Goal: Task Accomplishment & Management: Manage account settings

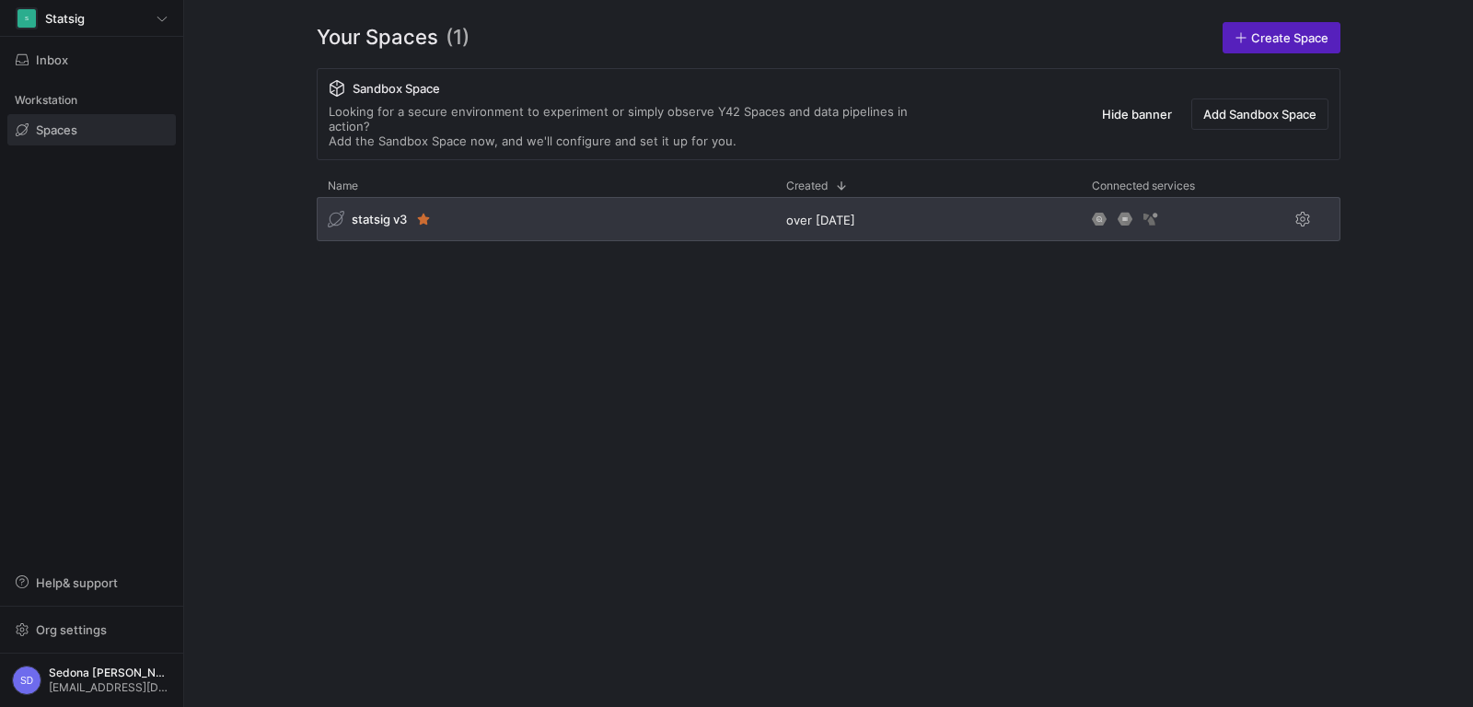
click at [347, 211] on div "statsig v3" at bounding box center [367, 219] width 79 height 17
click at [381, 212] on span "statsig v3" at bounding box center [379, 219] width 55 height 15
click at [384, 212] on span "statsig v3" at bounding box center [379, 219] width 55 height 15
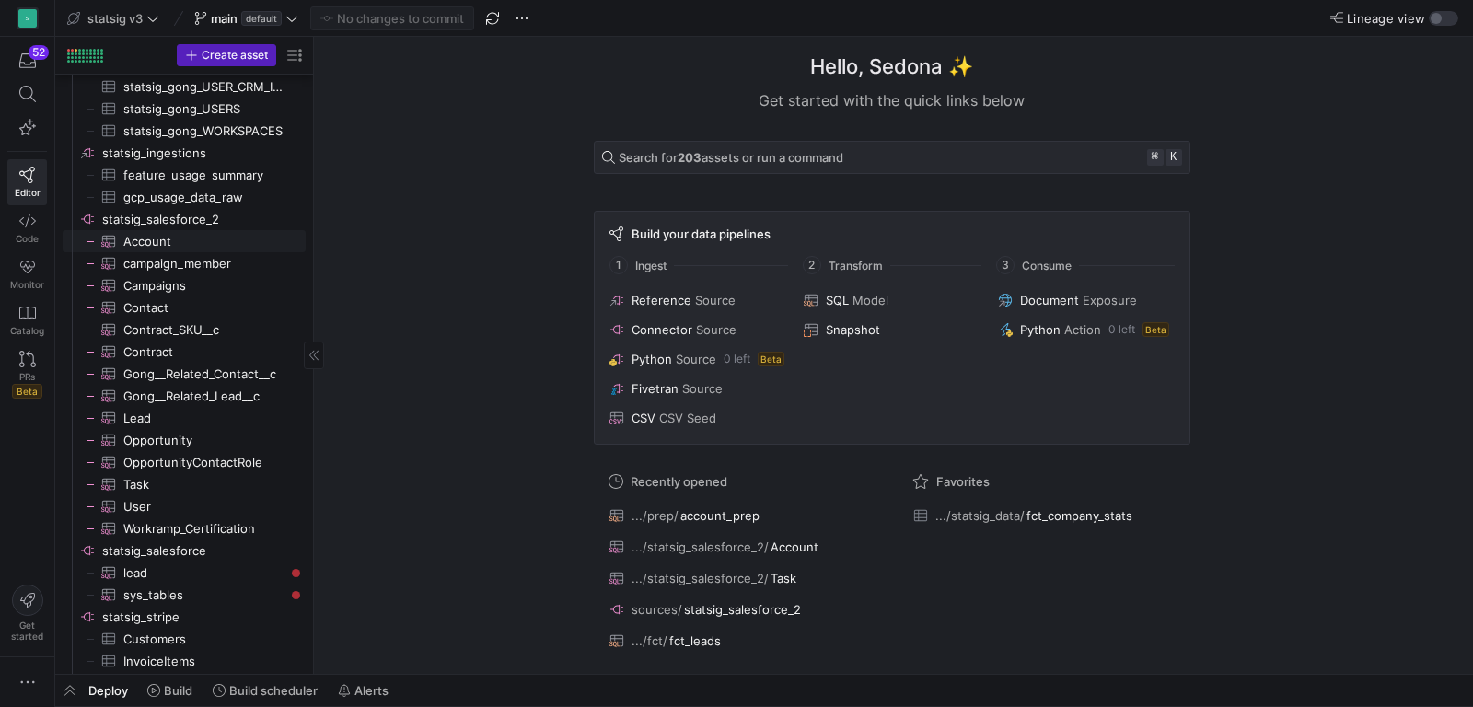
click at [162, 236] on span "Account​​​​​​​​​" at bounding box center [203, 241] width 161 height 21
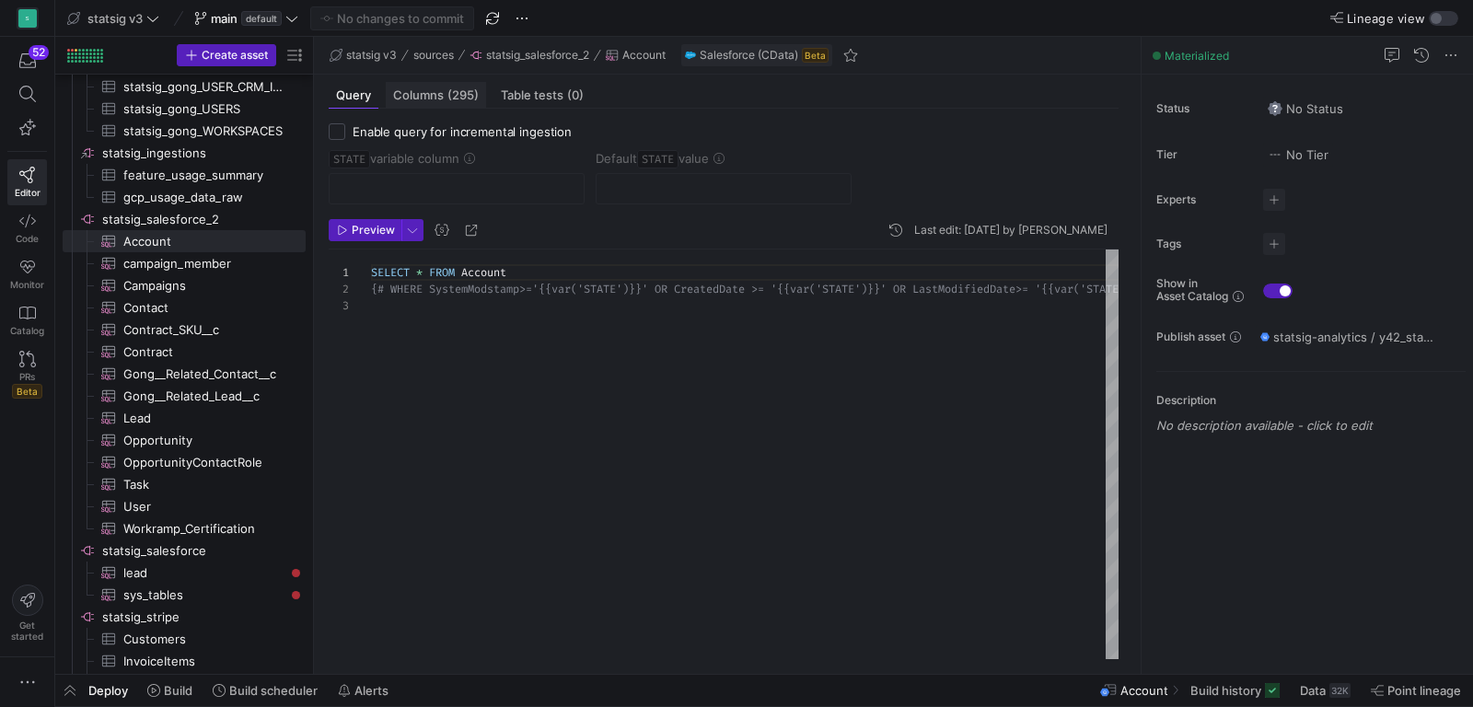
click at [432, 100] on span "Columns (295)" at bounding box center [436, 95] width 86 height 12
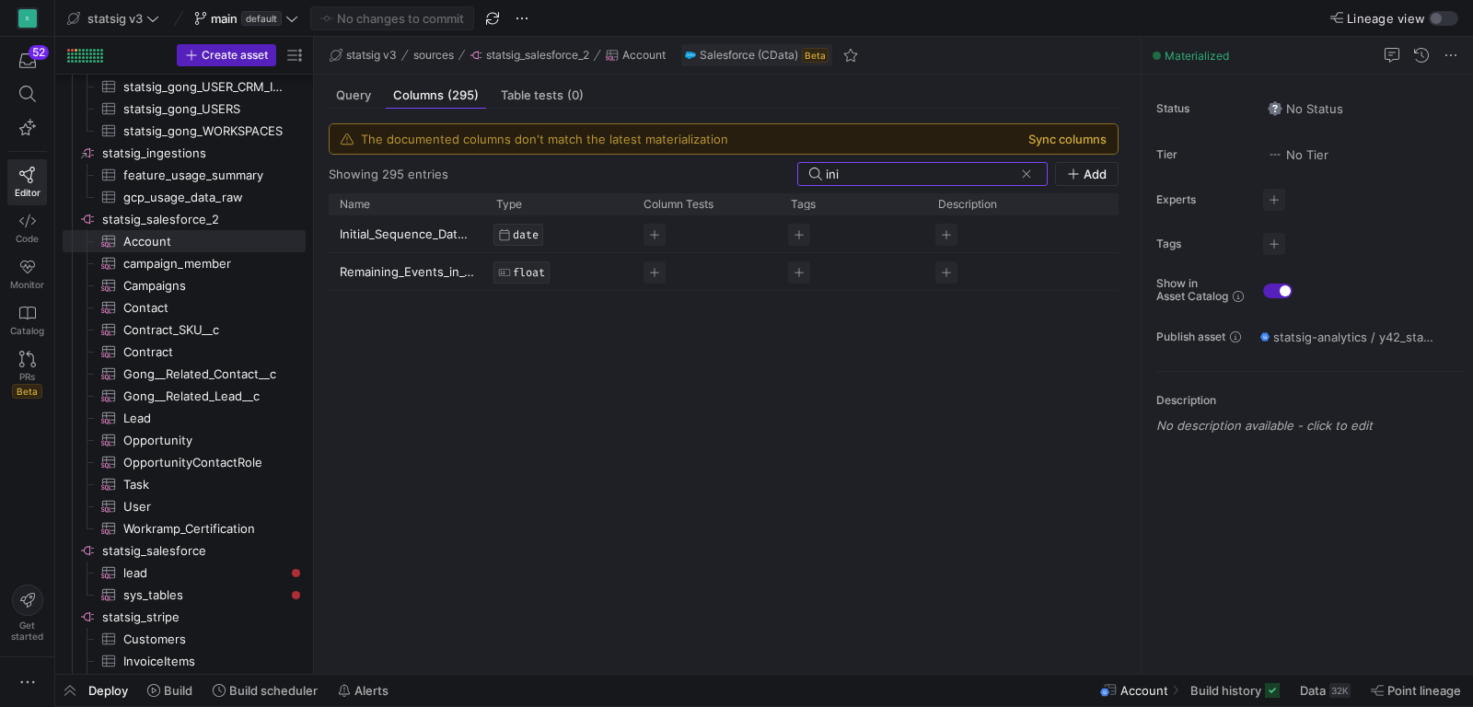
type input "ini"
click at [1080, 135] on button "Sync columns" at bounding box center [1067, 139] width 78 height 15
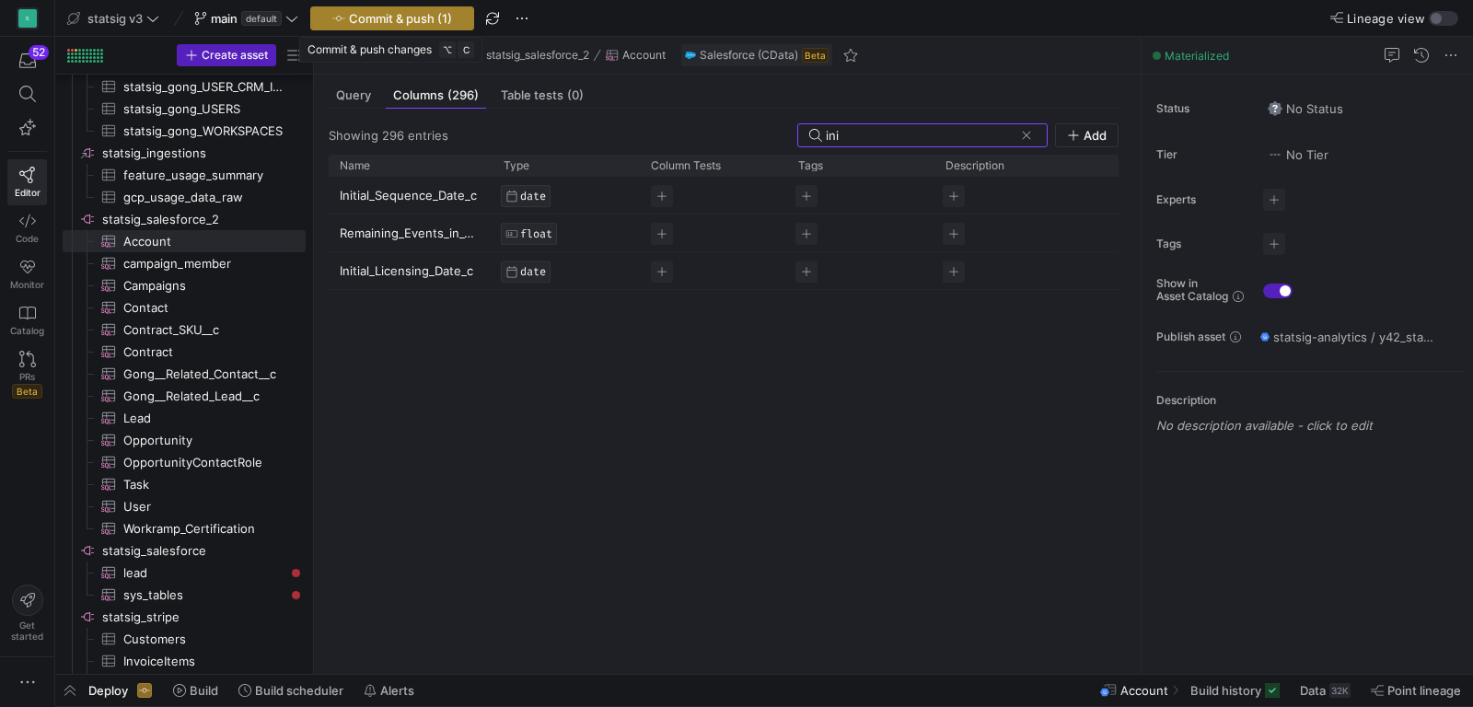
click at [415, 24] on span "Commit & push (1)" at bounding box center [400, 18] width 103 height 15
click at [408, 17] on span "Commit & push (1)" at bounding box center [400, 18] width 103 height 15
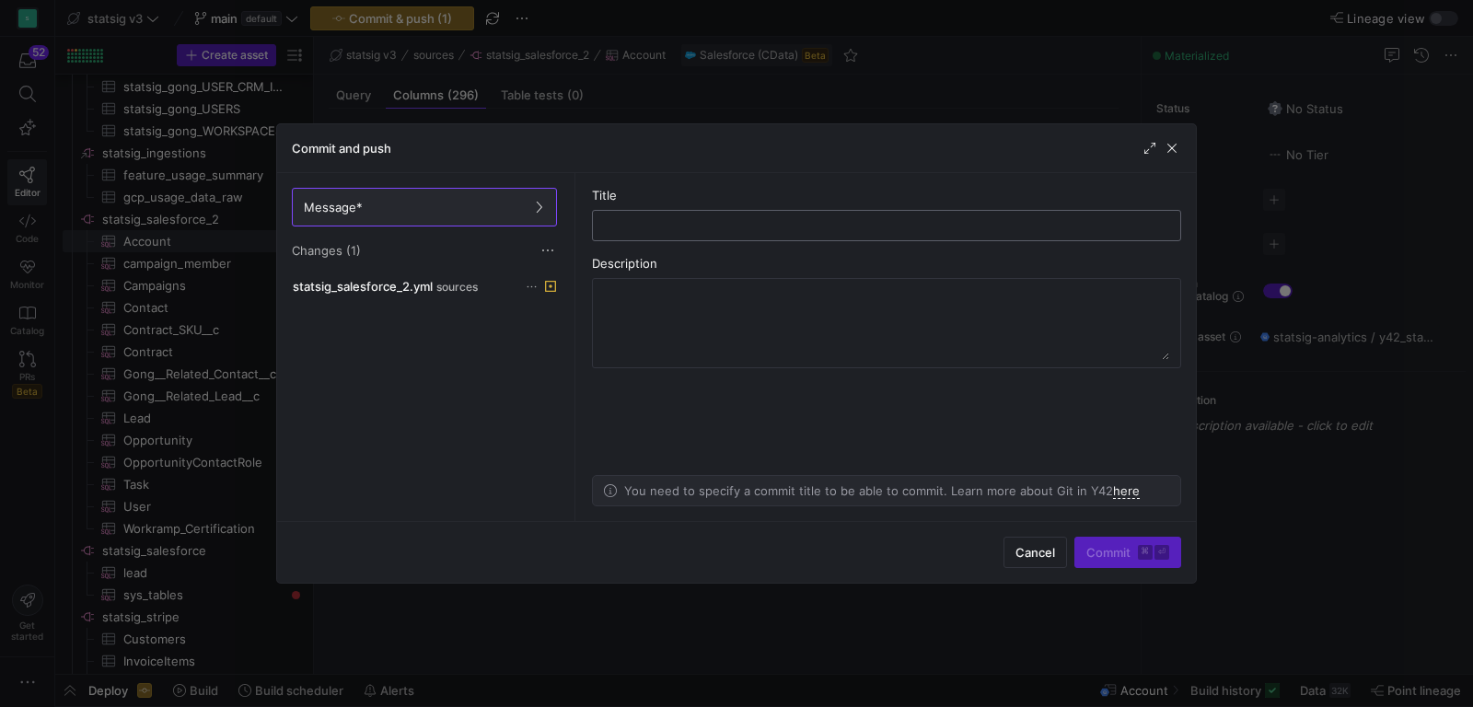
click at [666, 230] on input "text" at bounding box center [887, 225] width 558 height 15
type input "adding in new account columns"
click at [1108, 563] on span "submit" at bounding box center [1127, 552] width 105 height 29
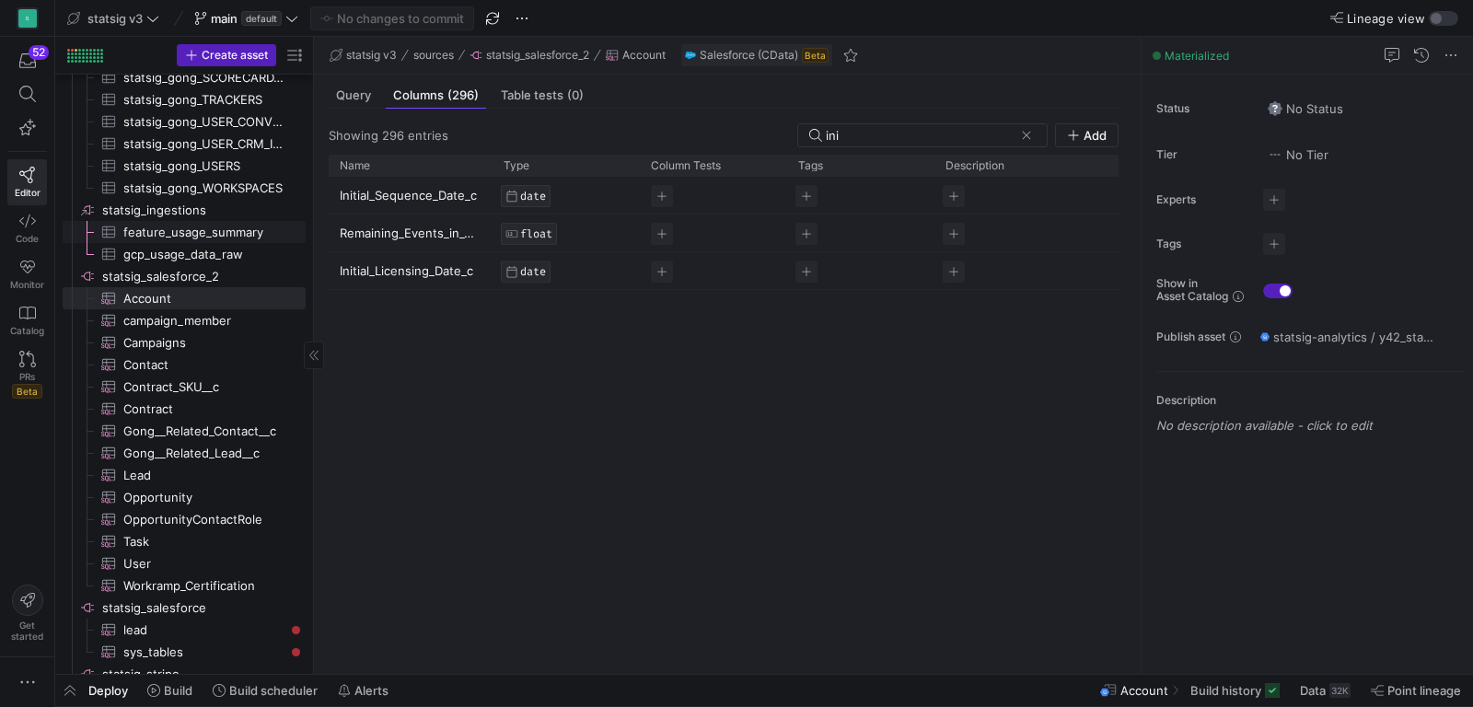
scroll to position [1994, 0]
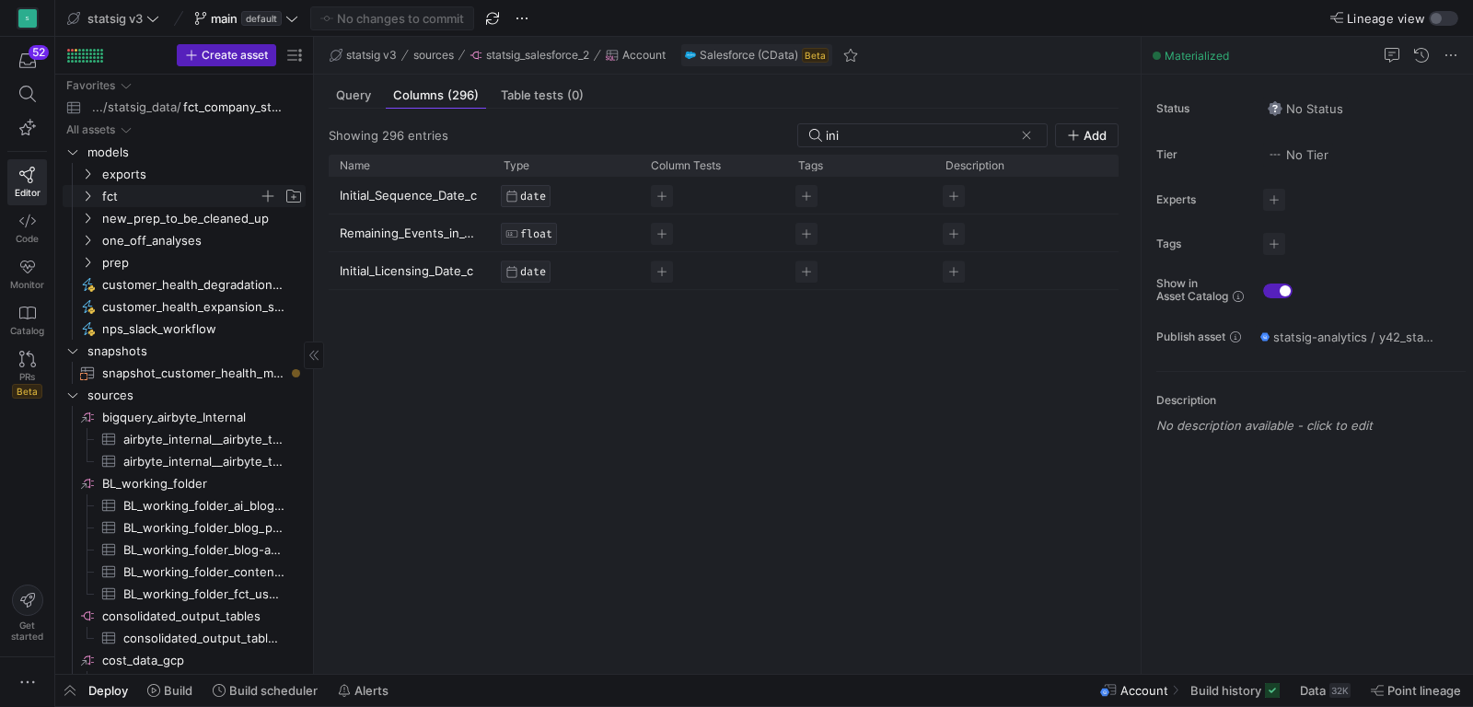
click at [168, 195] on span "fct" at bounding box center [180, 196] width 157 height 21
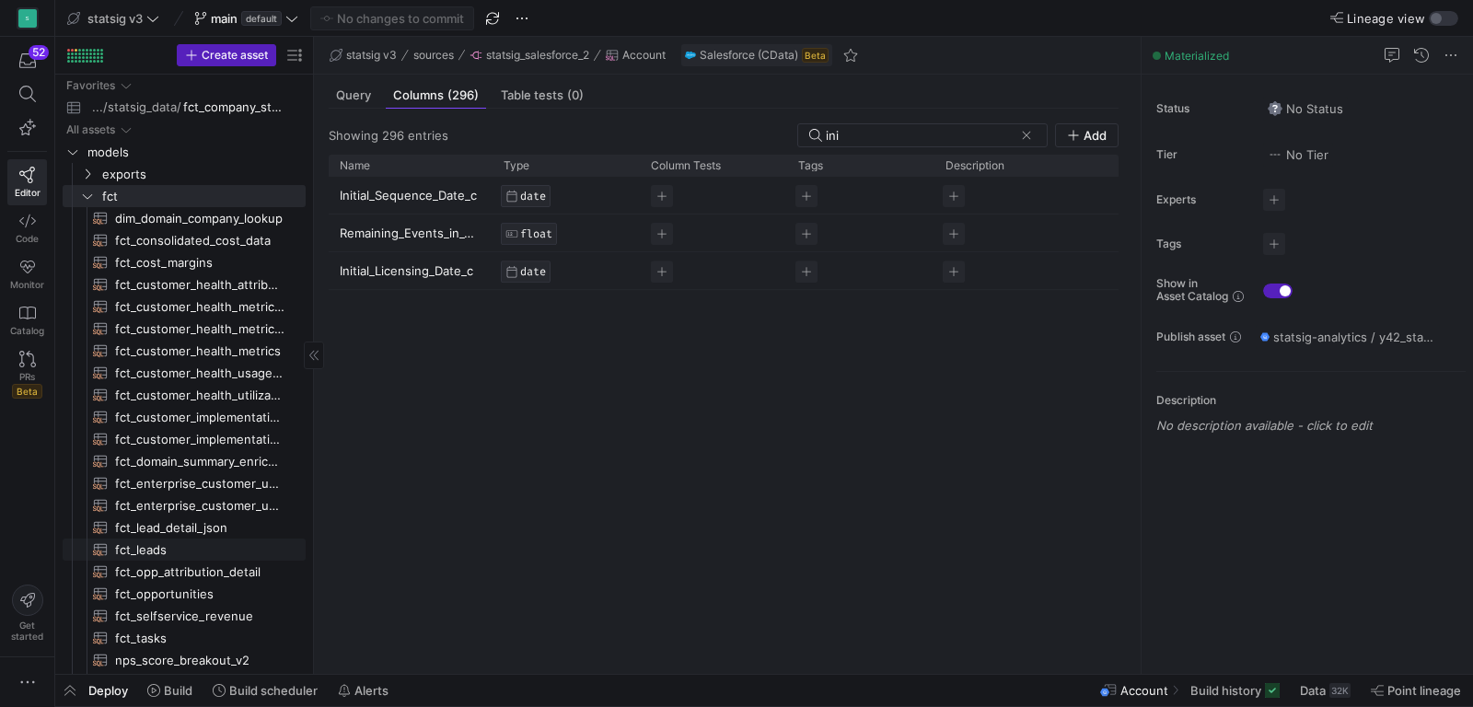
click at [156, 555] on span "fct_leads​​​​​​​​​​" at bounding box center [199, 550] width 169 height 21
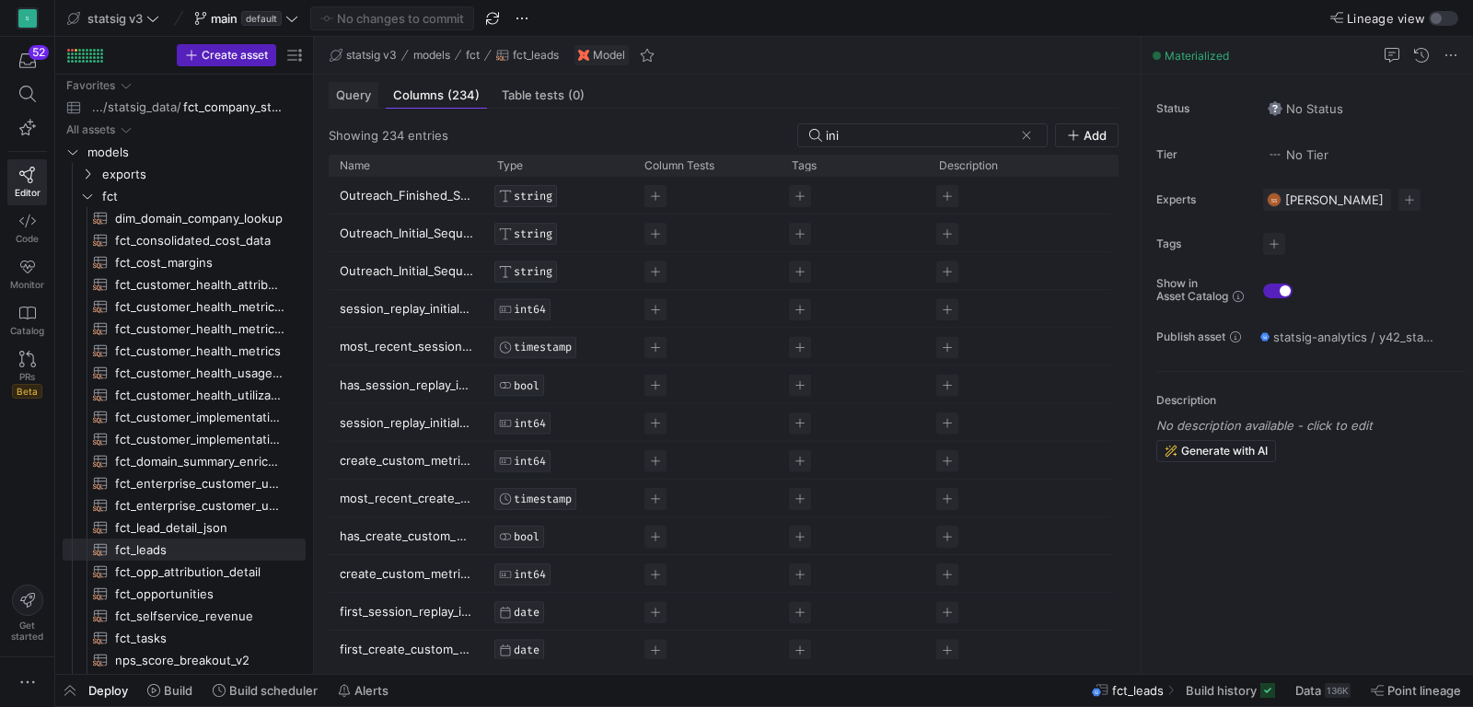
click at [370, 94] on div "Query" at bounding box center [354, 95] width 50 height 27
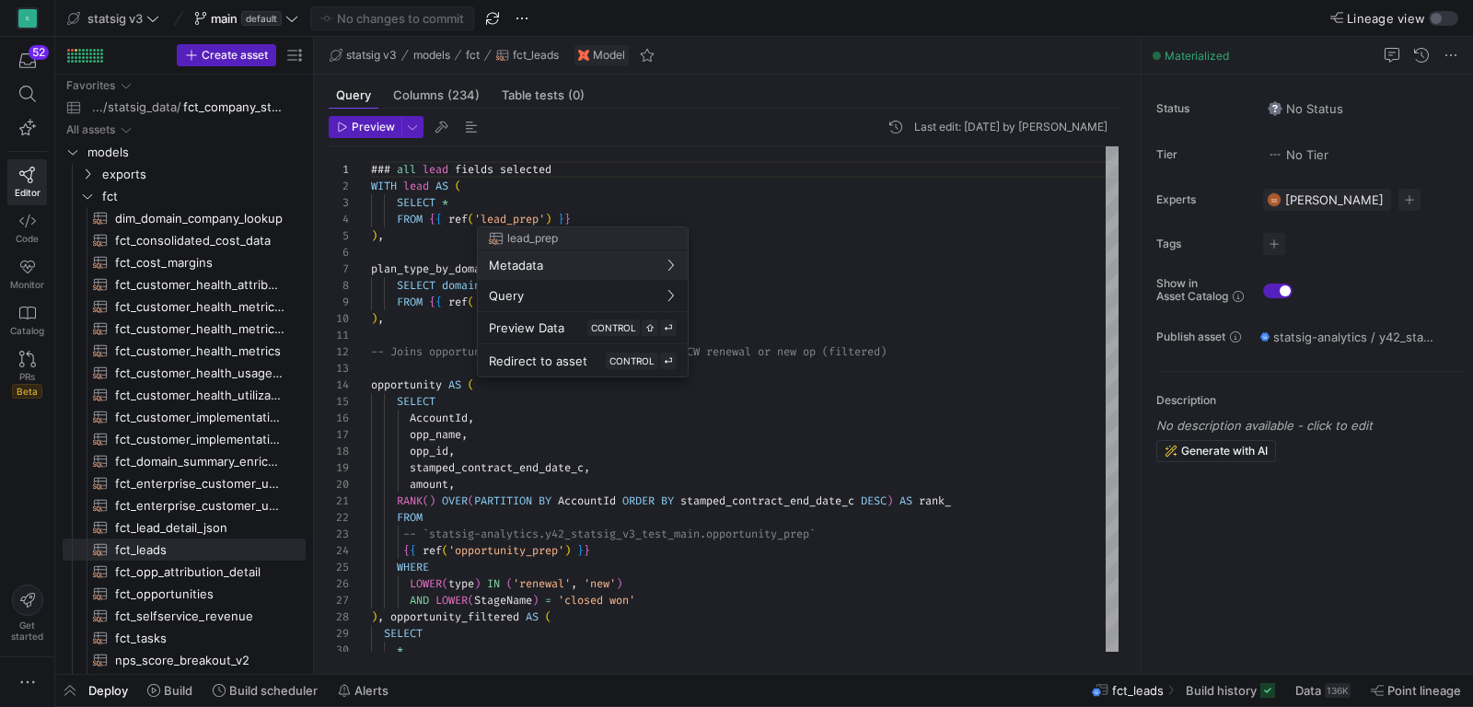
click at [561, 526] on div at bounding box center [736, 353] width 1473 height 707
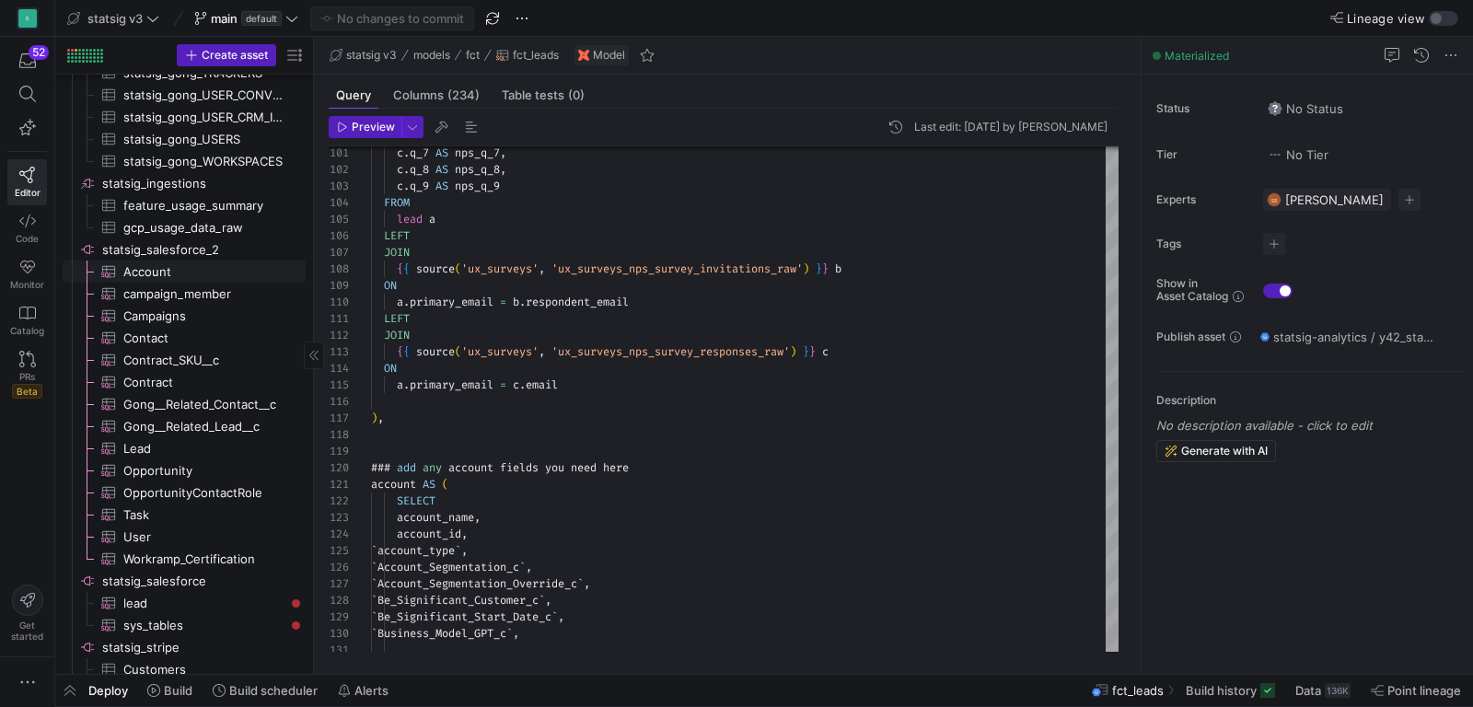
click at [168, 269] on span "Account​​​​​​​​​" at bounding box center [203, 271] width 161 height 21
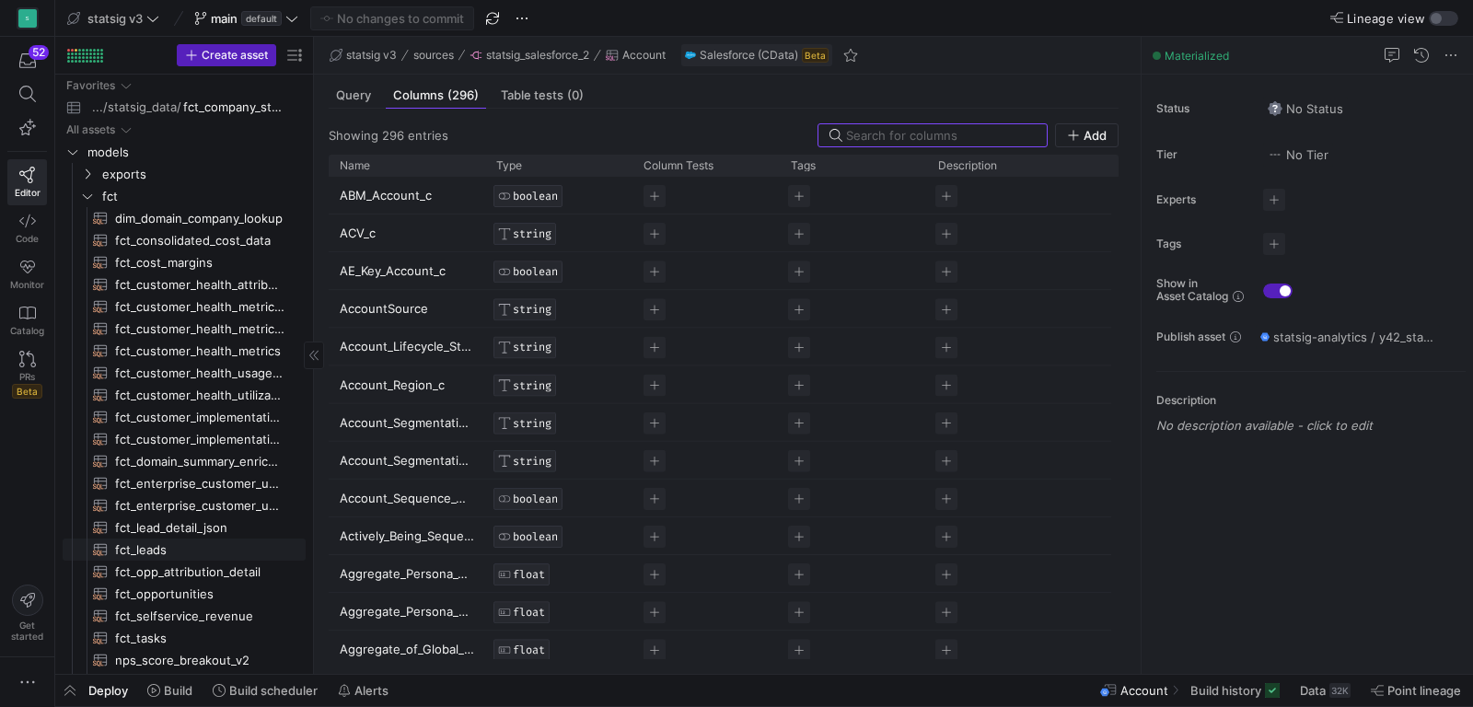
click at [148, 546] on span "fct_leads​​​​​​​​​​" at bounding box center [199, 550] width 169 height 21
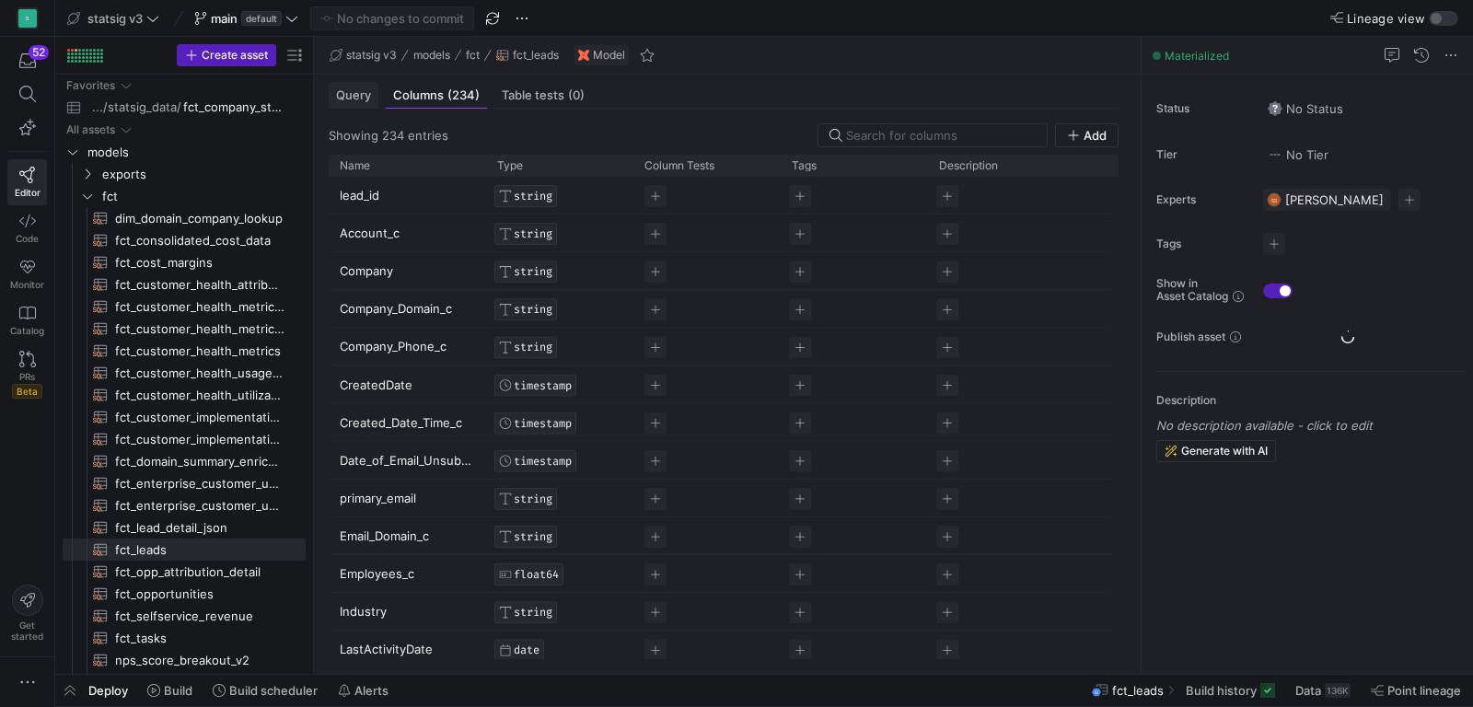
click at [368, 96] on span "Query" at bounding box center [353, 95] width 35 height 12
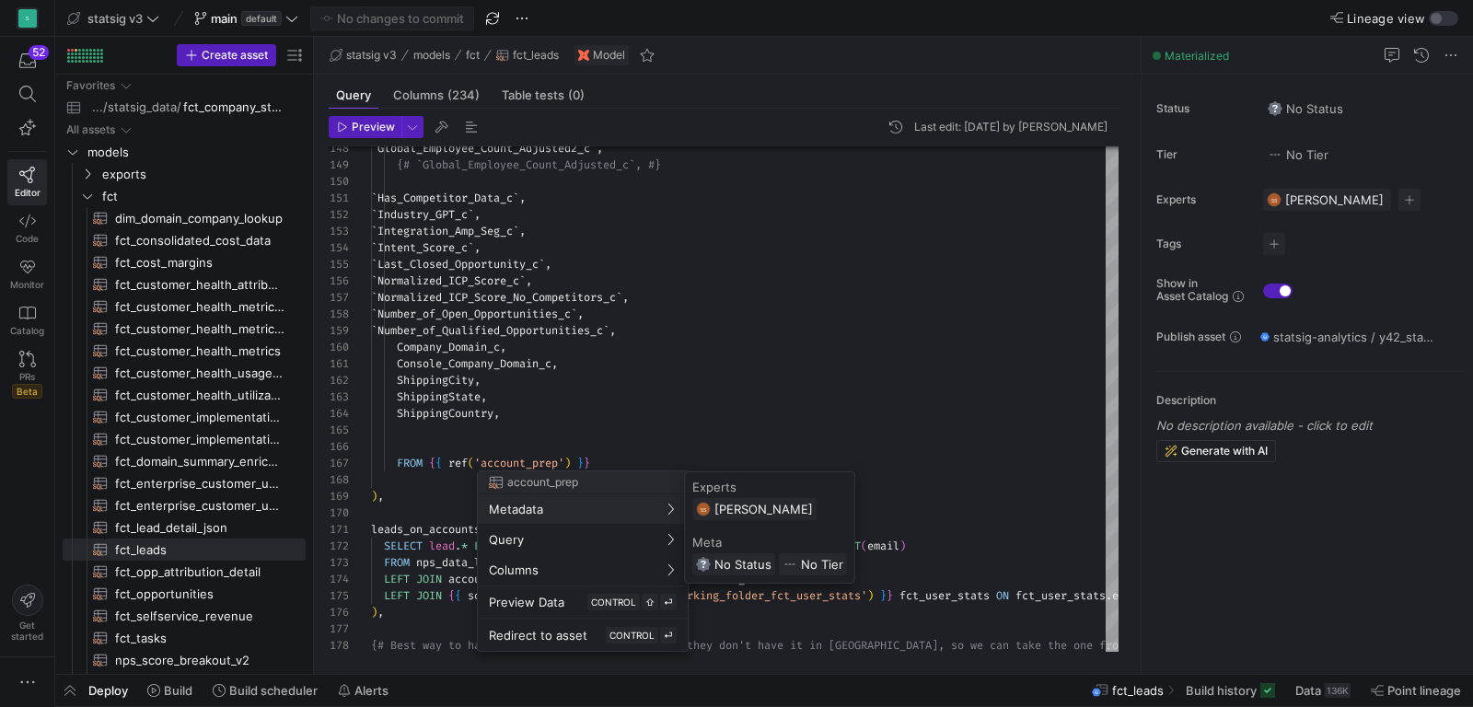
click at [90, 193] on div at bounding box center [736, 353] width 1473 height 707
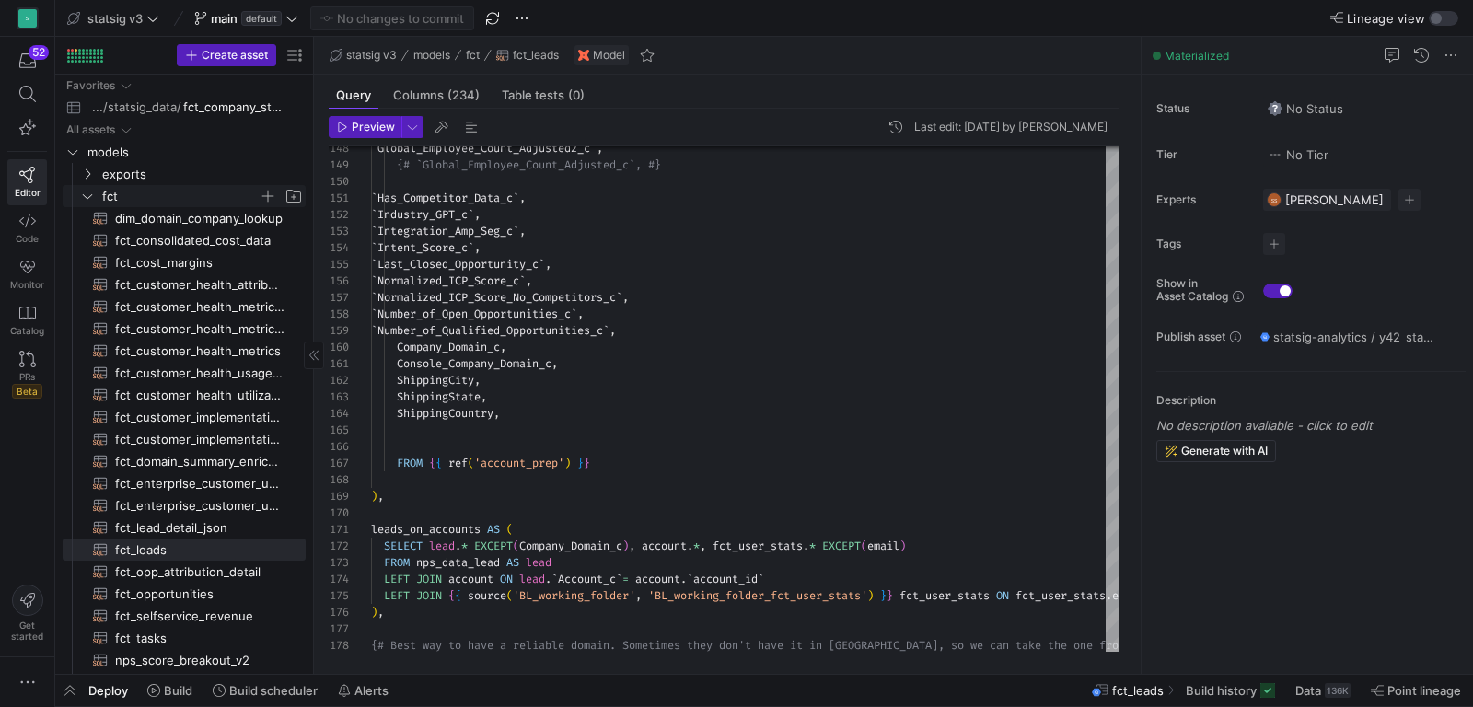
click at [88, 195] on icon "Press SPACE to select this row." at bounding box center [87, 196] width 13 height 11
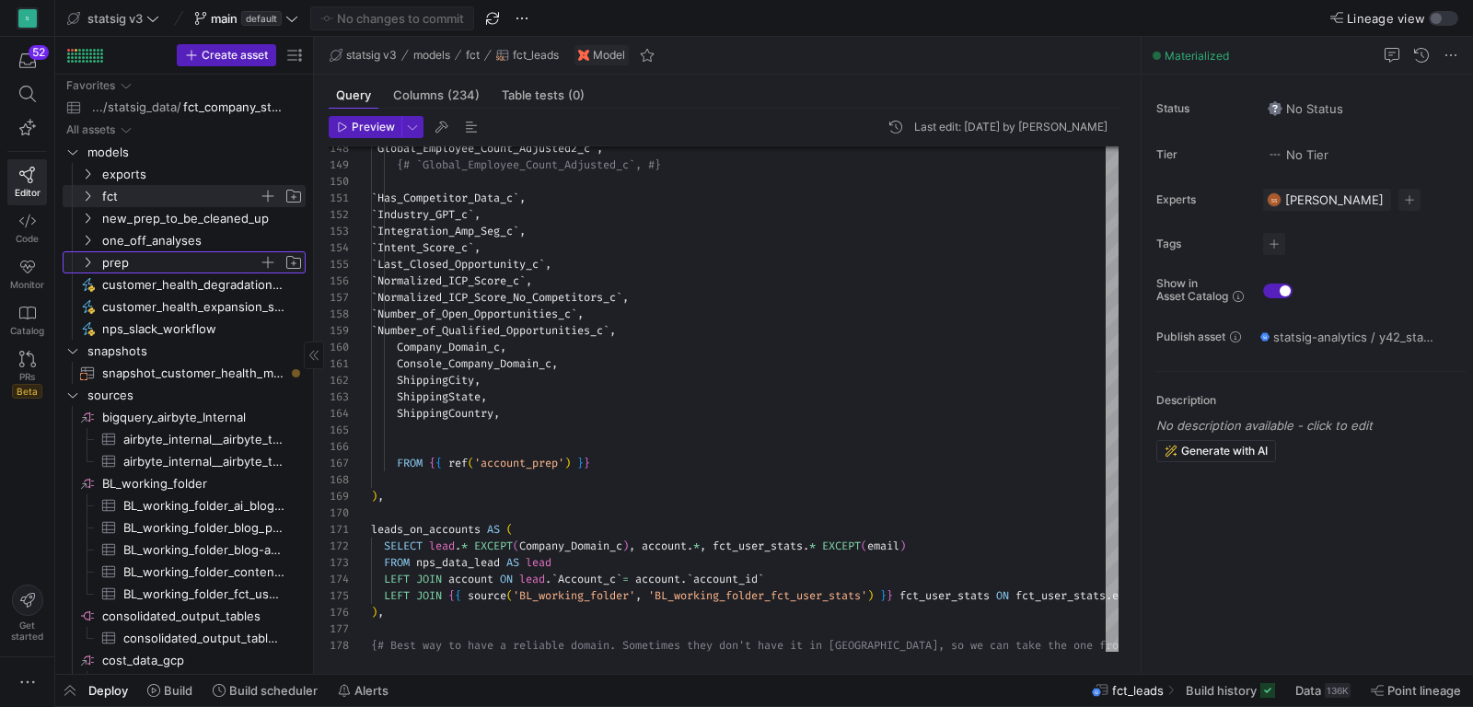
click at [90, 261] on icon "Press SPACE to select this row." at bounding box center [87, 262] width 13 height 11
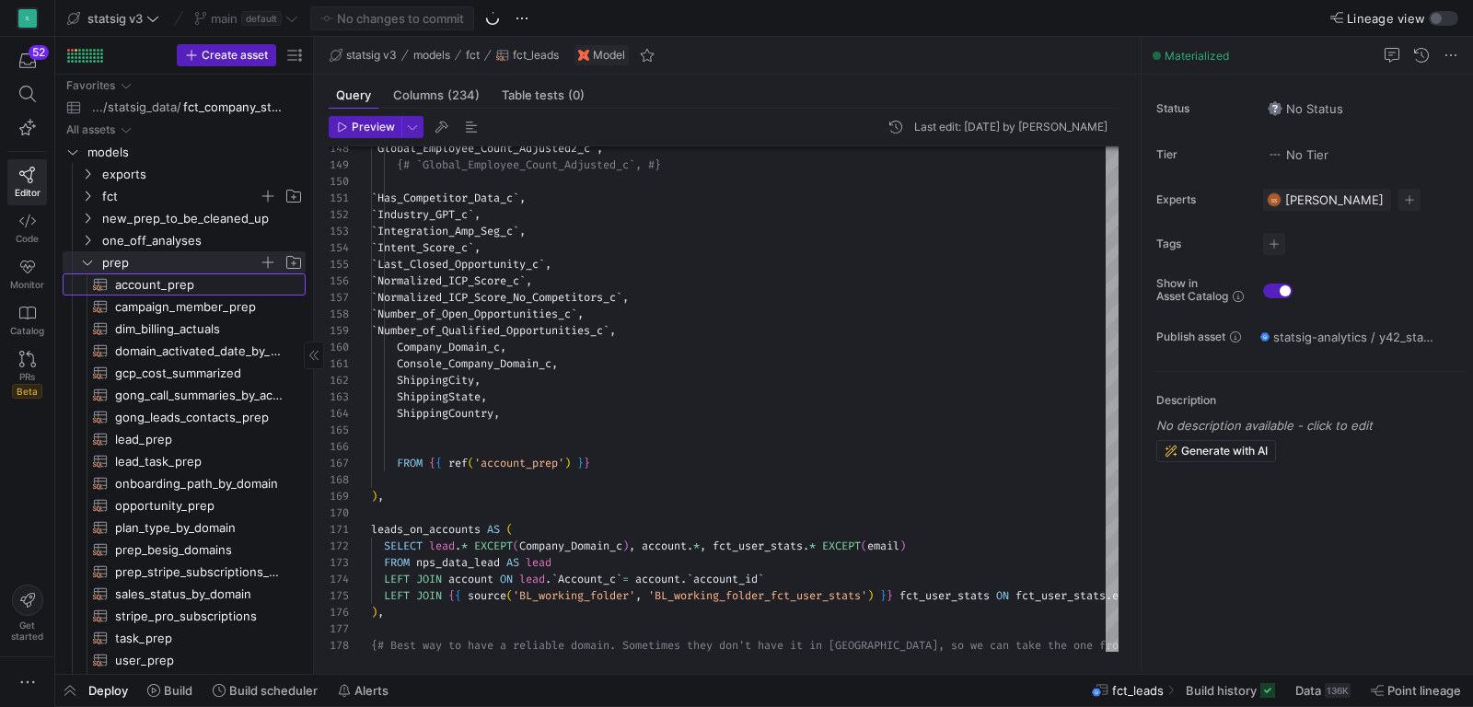
click at [127, 286] on span "account_prep​​​​​​​​​​" at bounding box center [199, 284] width 169 height 21
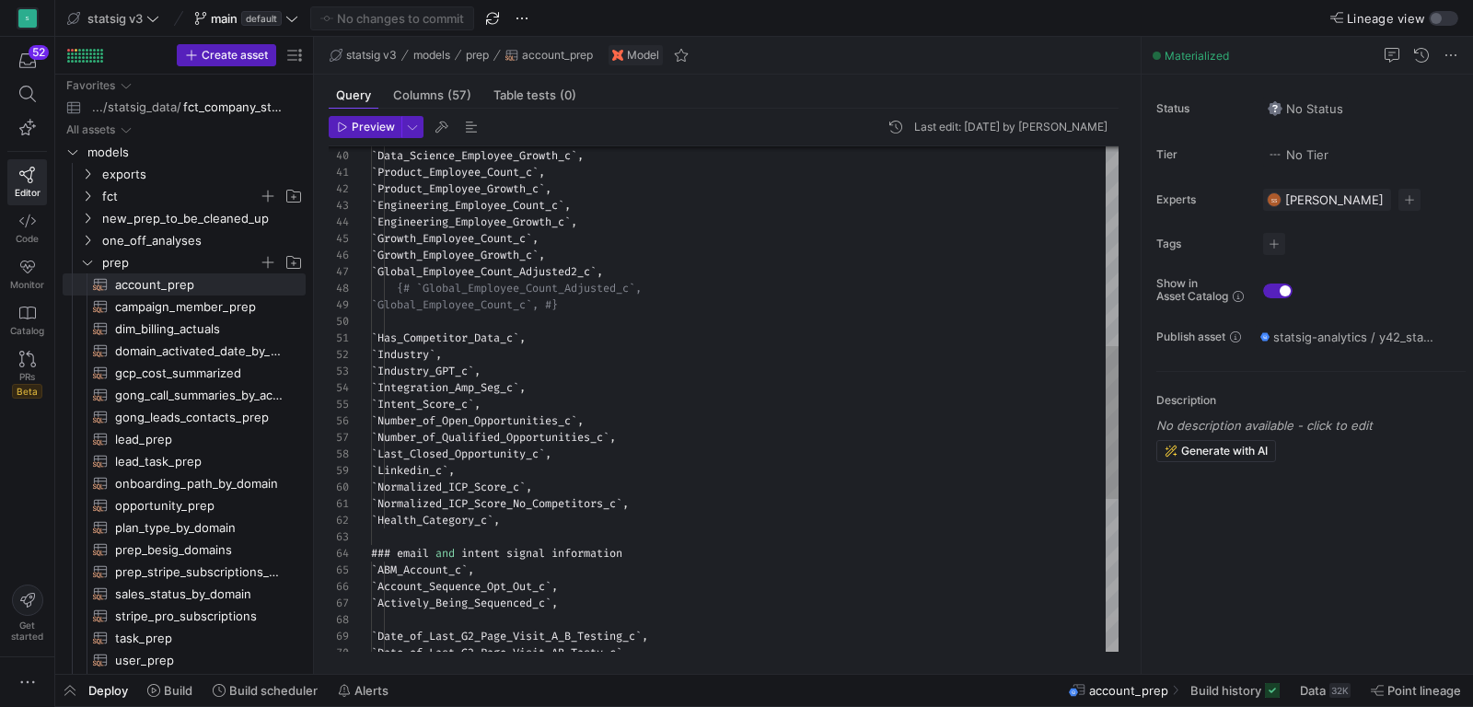
click at [542, 522] on div "` Date_of_Last_G2_Page_Visit_AB_Tasty_c ` , ` Date_of_Last_G2_Page_Visit_A_B_Te…" at bounding box center [745, 322] width 748 height 1672
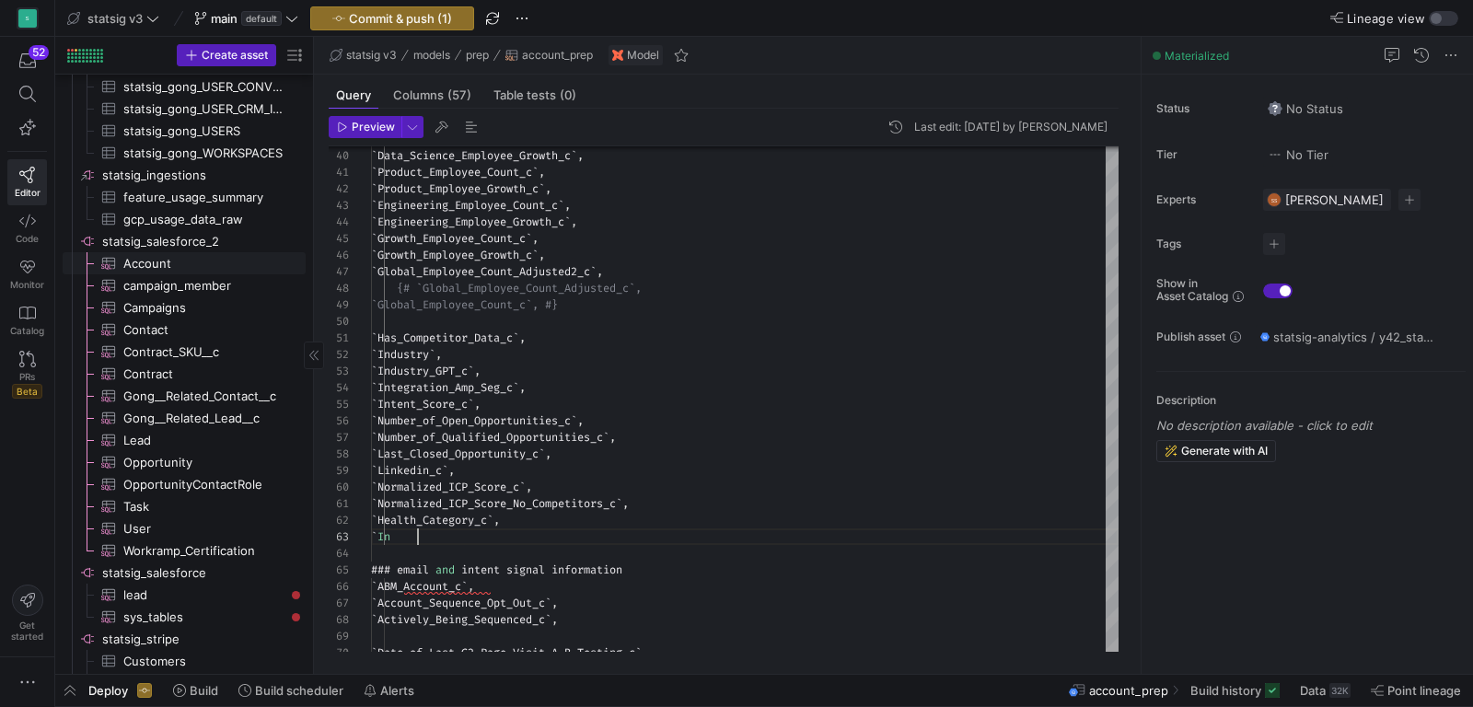
type textarea "`Normalized_ICP_Score_No_Competitors_c`, `Health_Category_c`, `In ### email and…"
click at [152, 257] on span "Account​​​​​​​​​" at bounding box center [203, 263] width 161 height 21
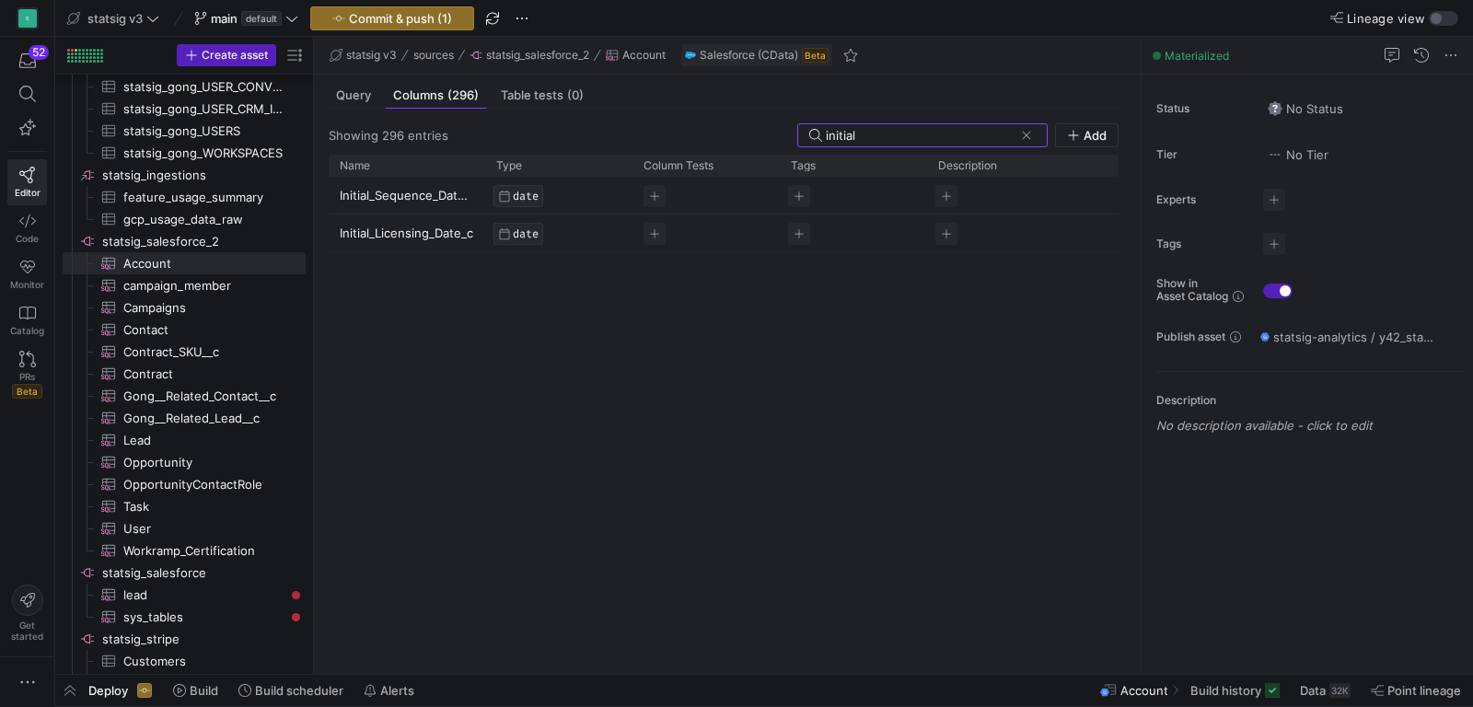
type input "initial"
drag, startPoint x: 338, startPoint y: 227, endPoint x: 465, endPoint y: 227, distance: 127.1
click at [469, 227] on div "Initial_Licensing_Date_c" at bounding box center [407, 233] width 157 height 37
click at [434, 238] on p "Initial_Licensing_Date_c" at bounding box center [407, 232] width 134 height 35
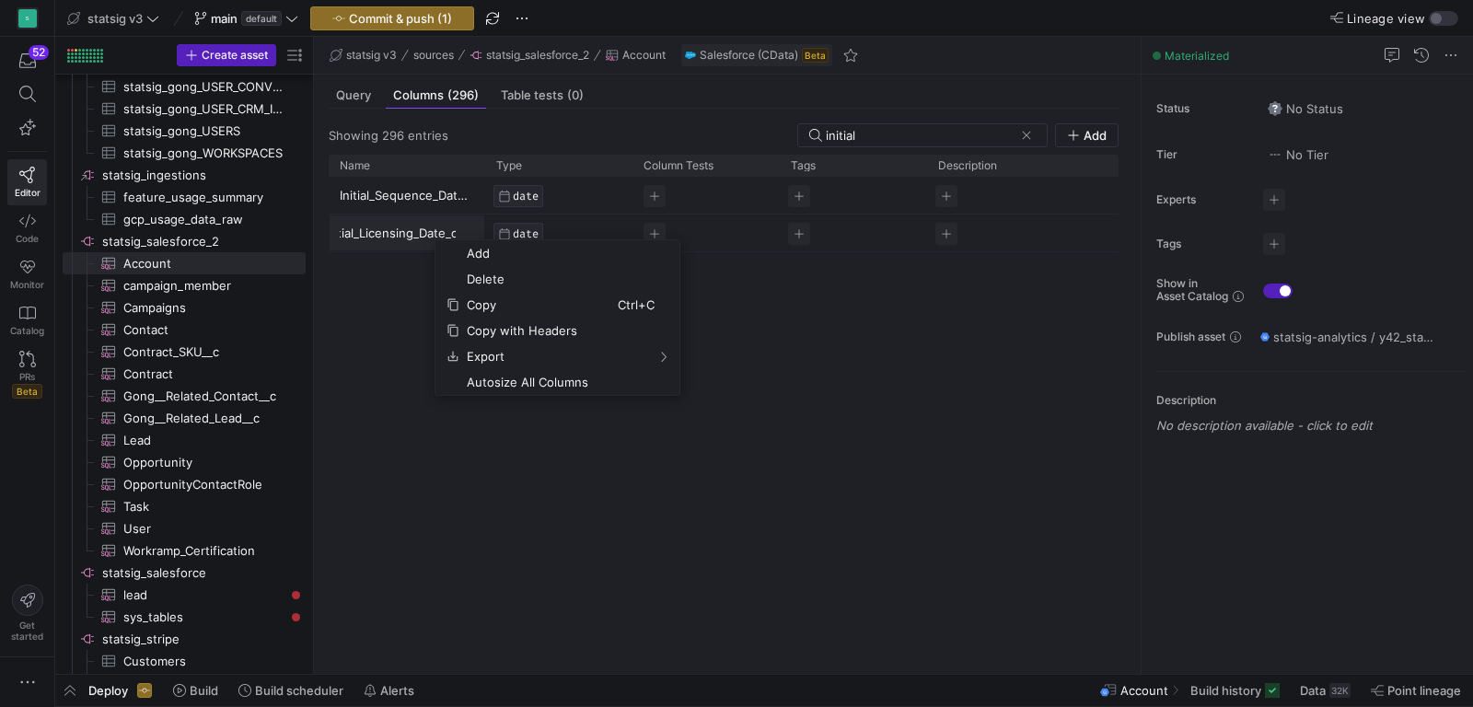
click at [424, 234] on input "Initial_Licensing_Date_c" at bounding box center [398, 232] width 116 height 35
click at [425, 315] on div "Initial_Sequence_Date_c DATE Initial_Licensing_Date_c DATE" at bounding box center [724, 418] width 790 height 482
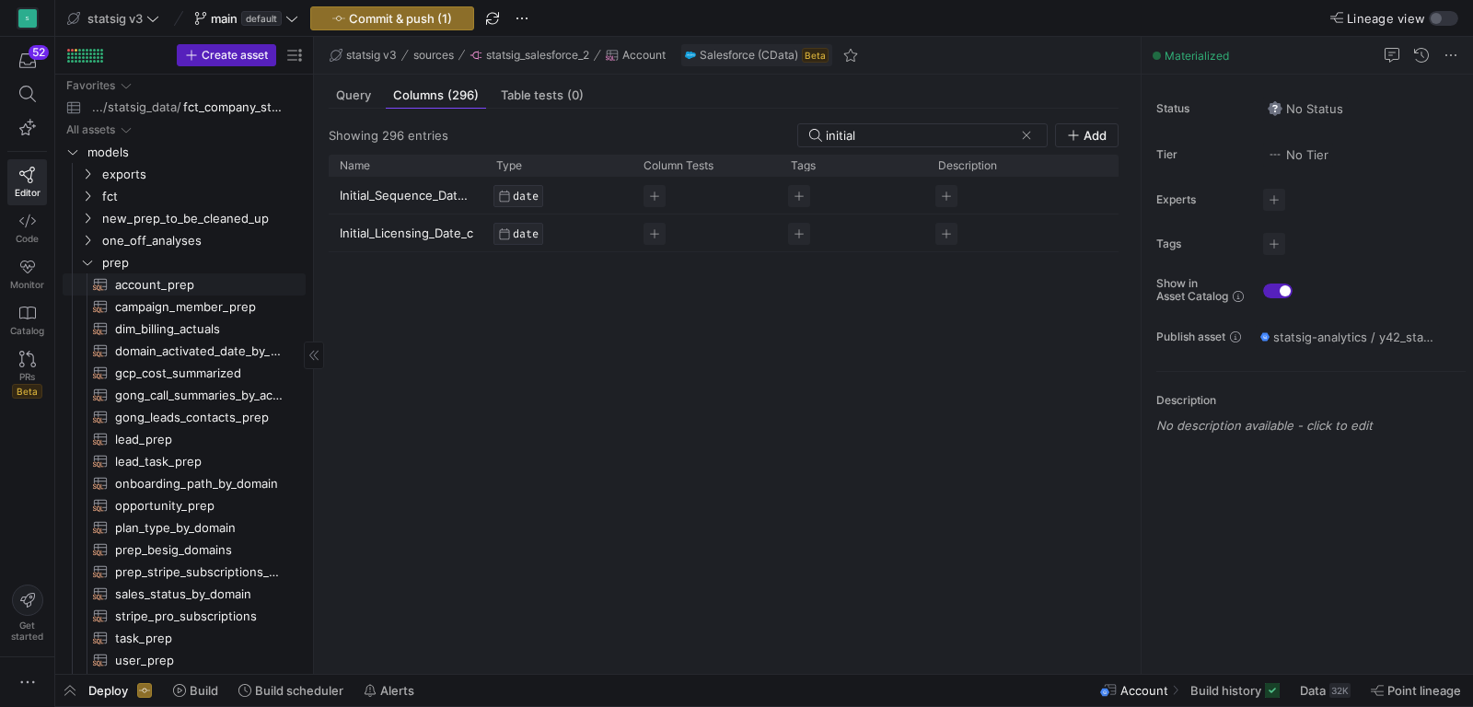
click at [168, 282] on span "account_prep​​​​​​​​​​" at bounding box center [199, 284] width 169 height 21
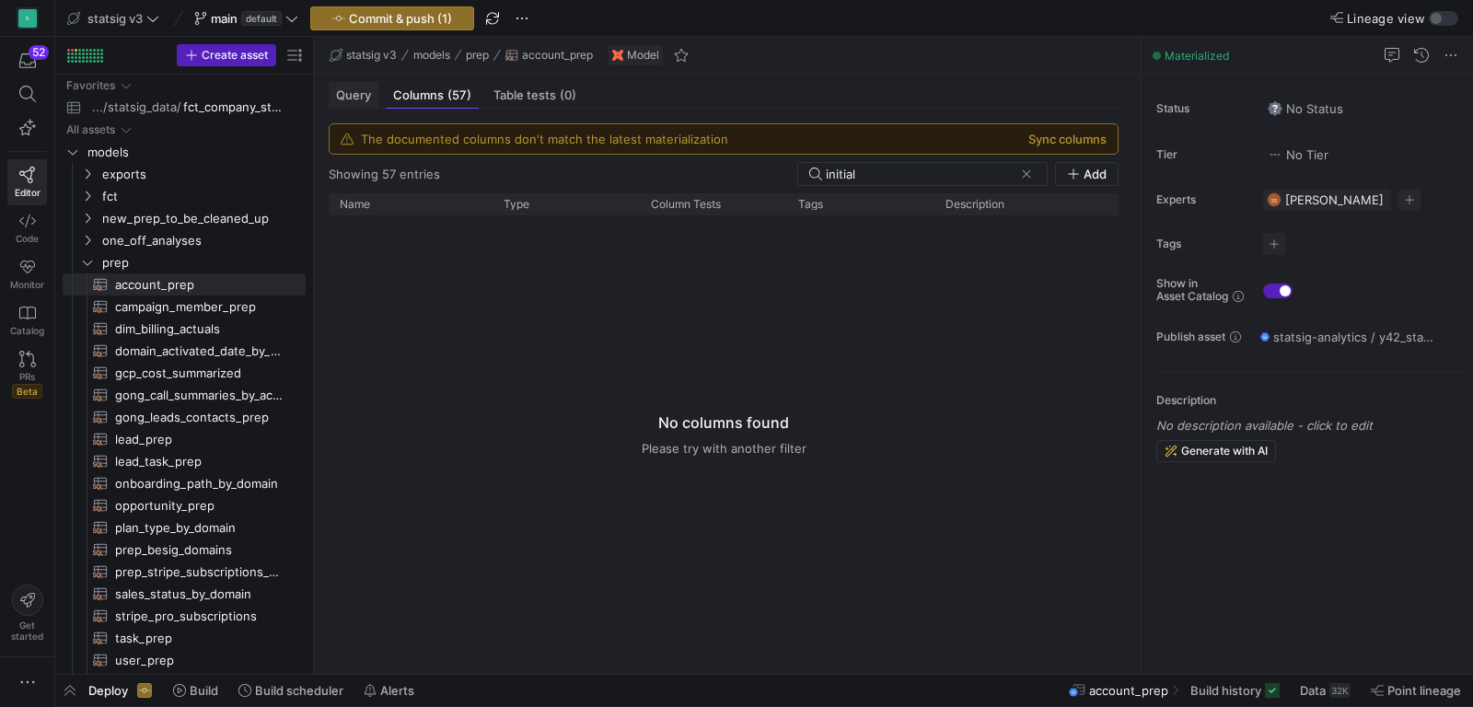
click at [363, 96] on span "Query" at bounding box center [353, 95] width 35 height 12
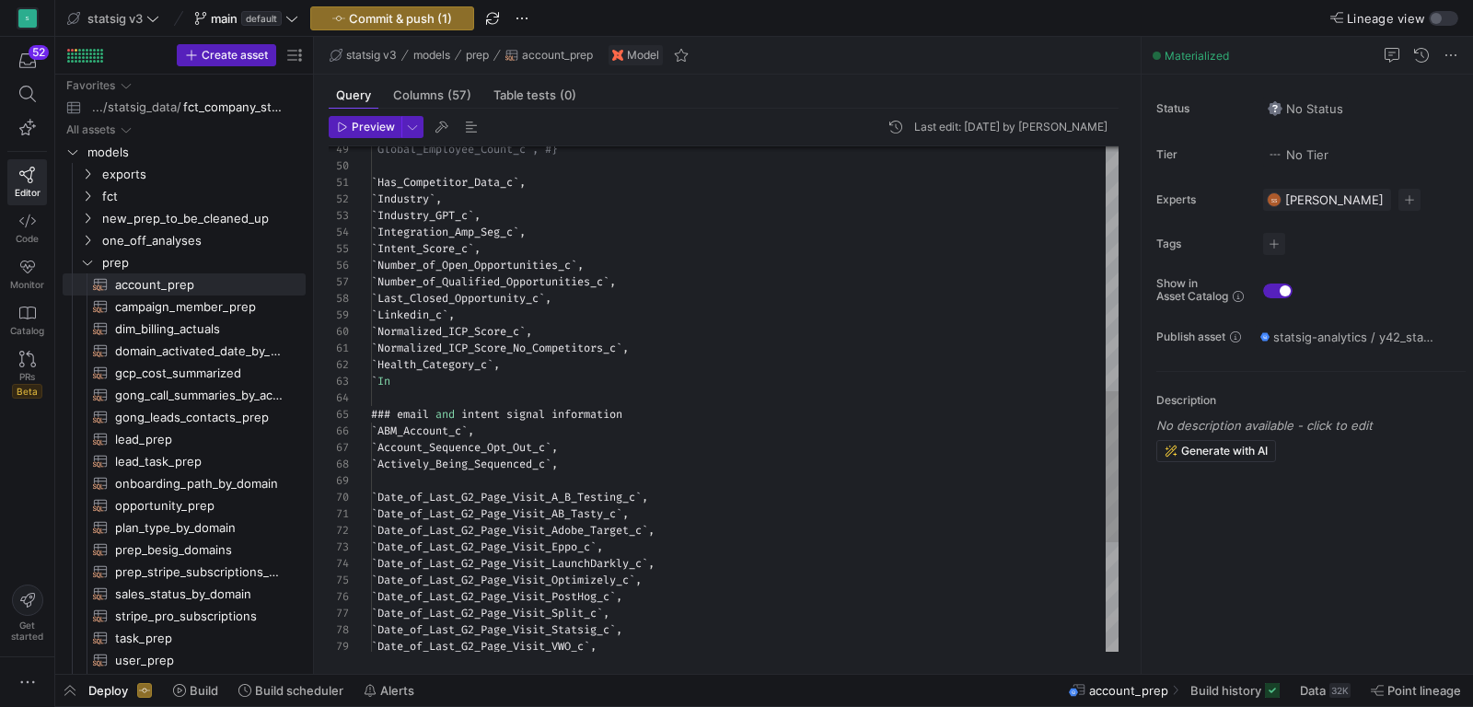
click at [438, 380] on div "` Date_of_Last_G2_Page_Visit_AB_Tasty_c ` , ` Date_of_Last_G2_Page_Visit_Adobe_…" at bounding box center [745, 175] width 748 height 1689
type textarea "`Normalized_ICP_Score_No_Competitors_c`, `Health_Category_c`, `Initial_Licensin…"
click at [354, 123] on span "Preview" at bounding box center [373, 127] width 43 height 13
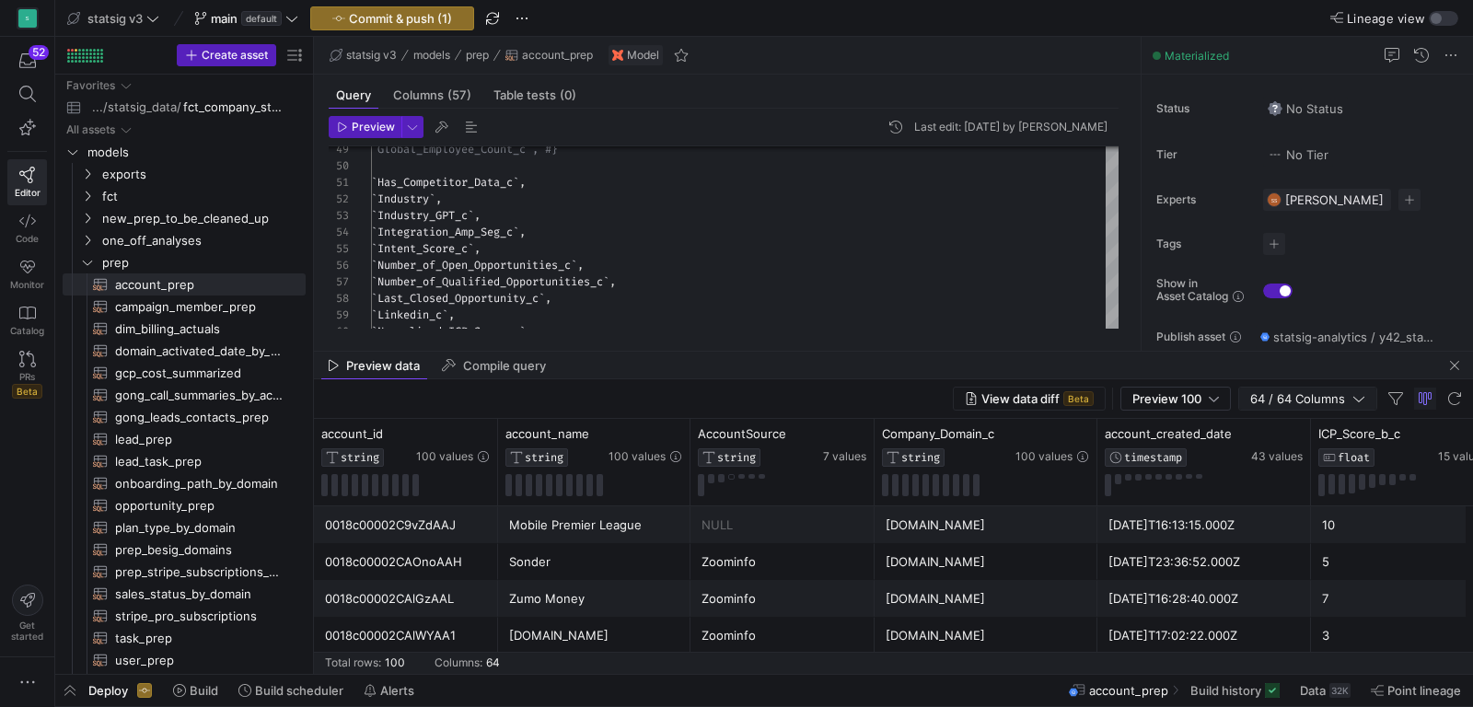
click at [1301, 396] on span "64 / 64 Columns" at bounding box center [1301, 398] width 102 height 15
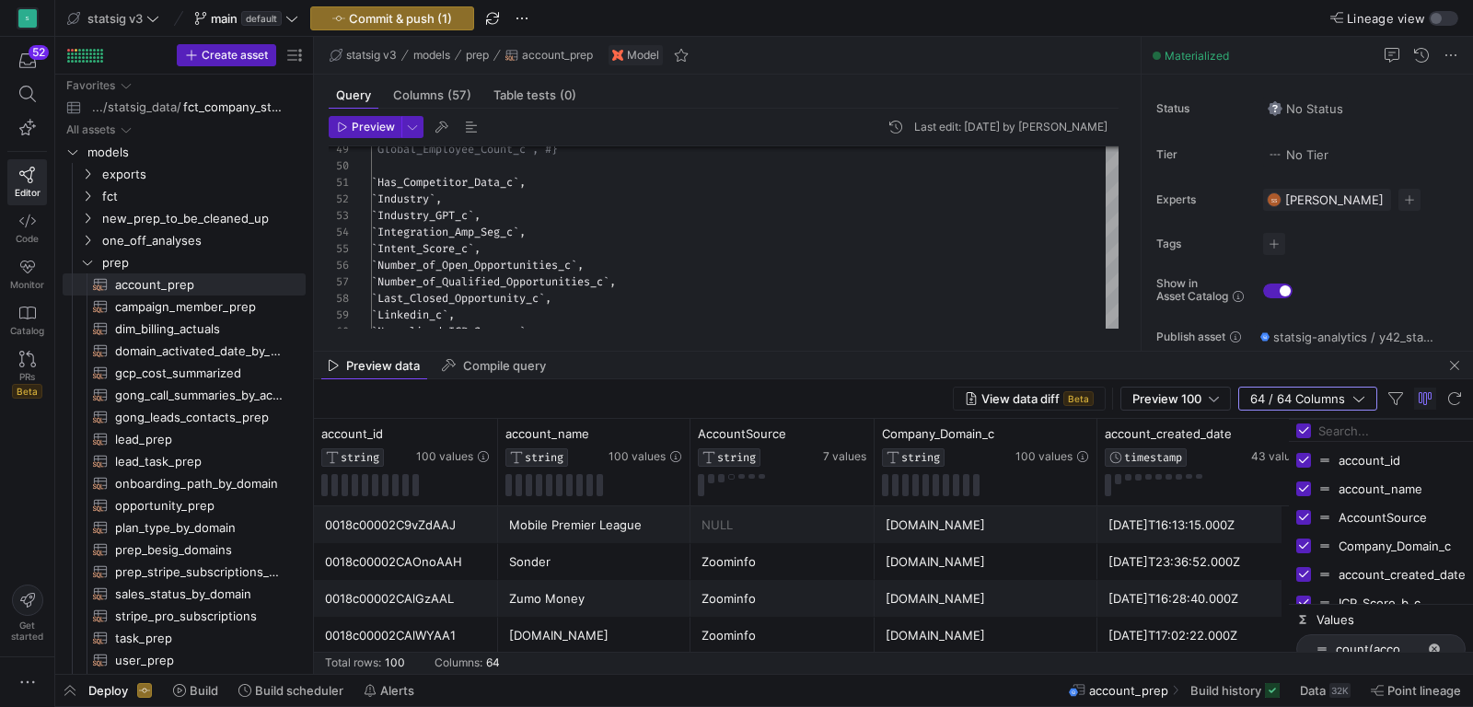
click at [1330, 424] on input "Filter Columns Input" at bounding box center [1392, 430] width 147 height 37
type input "initi"
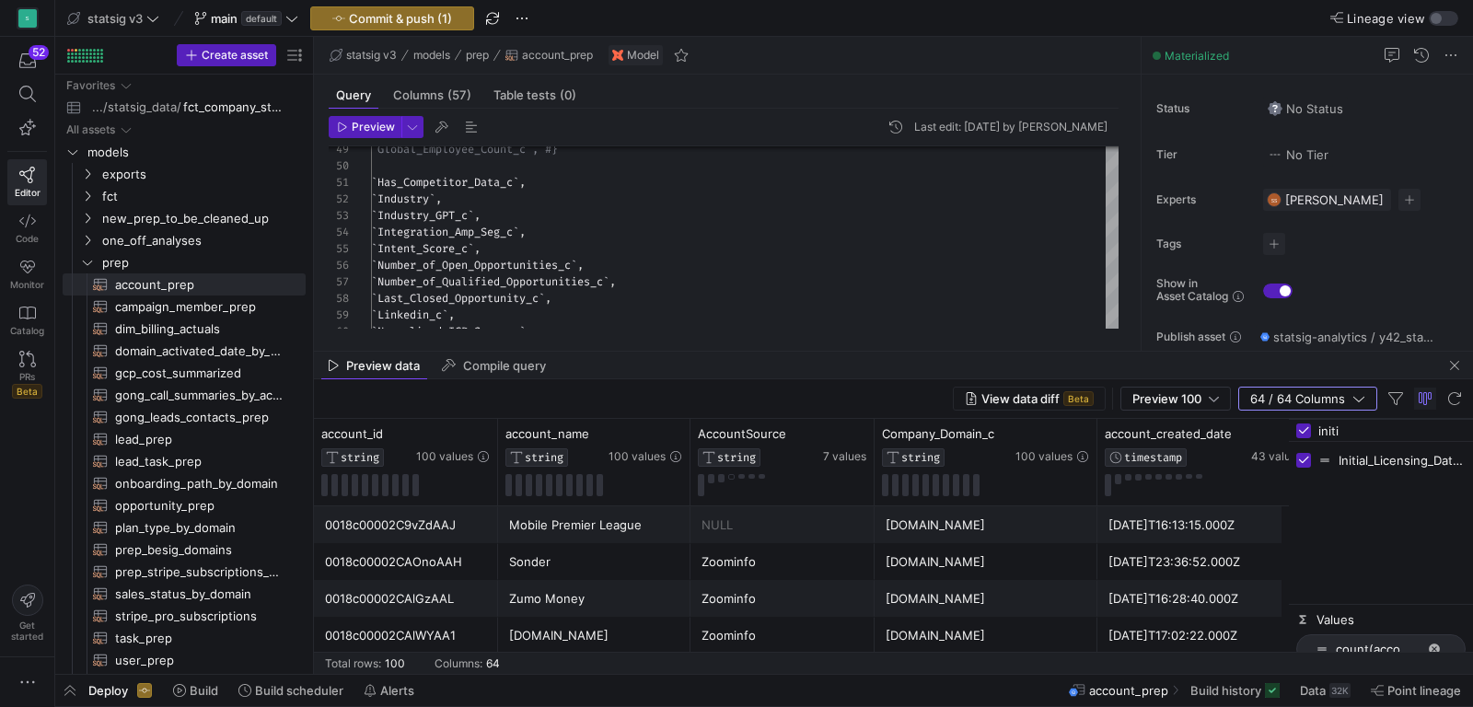
click at [1335, 419] on input "initi" at bounding box center [1392, 430] width 147 height 37
click at [1336, 419] on input "initi" at bounding box center [1392, 430] width 147 height 37
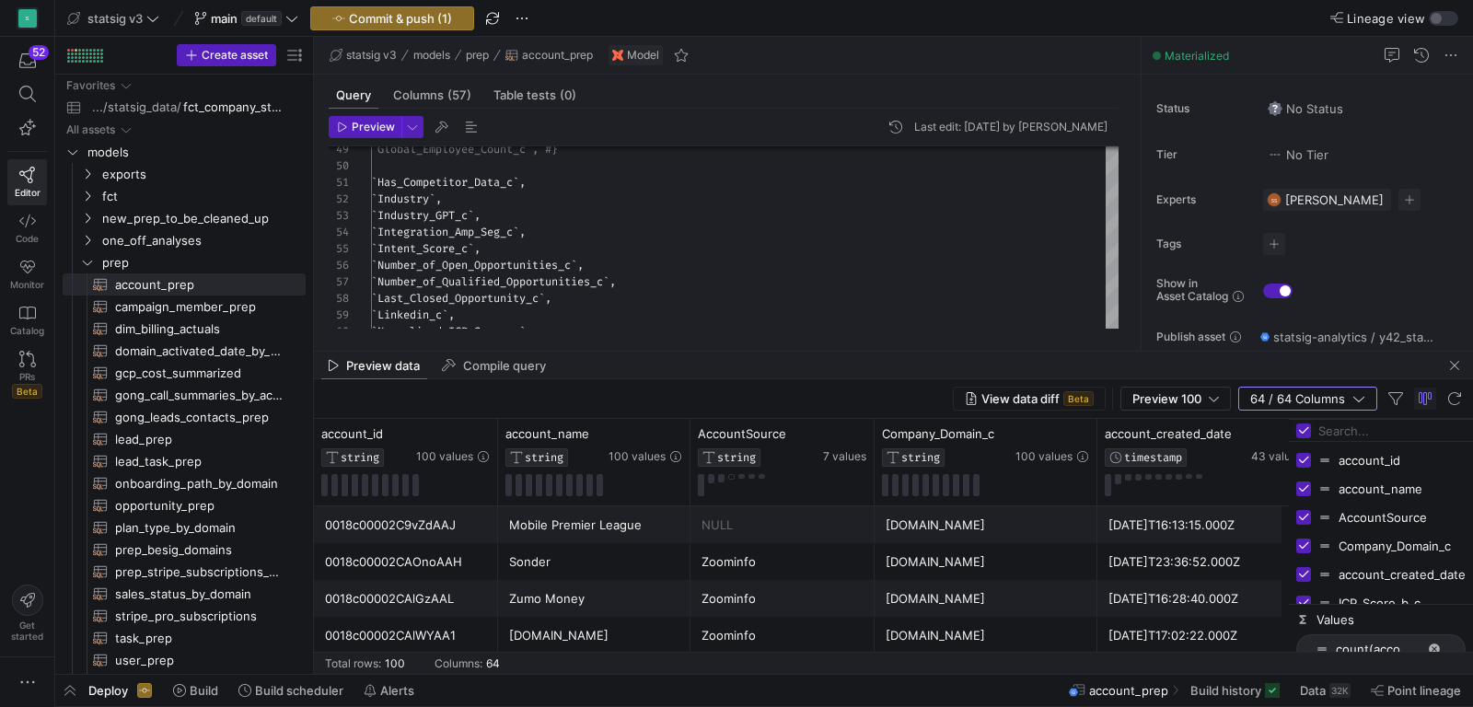
click at [1310, 428] on input "Toggle Select All Columns" at bounding box center [1303, 431] width 15 height 15
checkbox input "false"
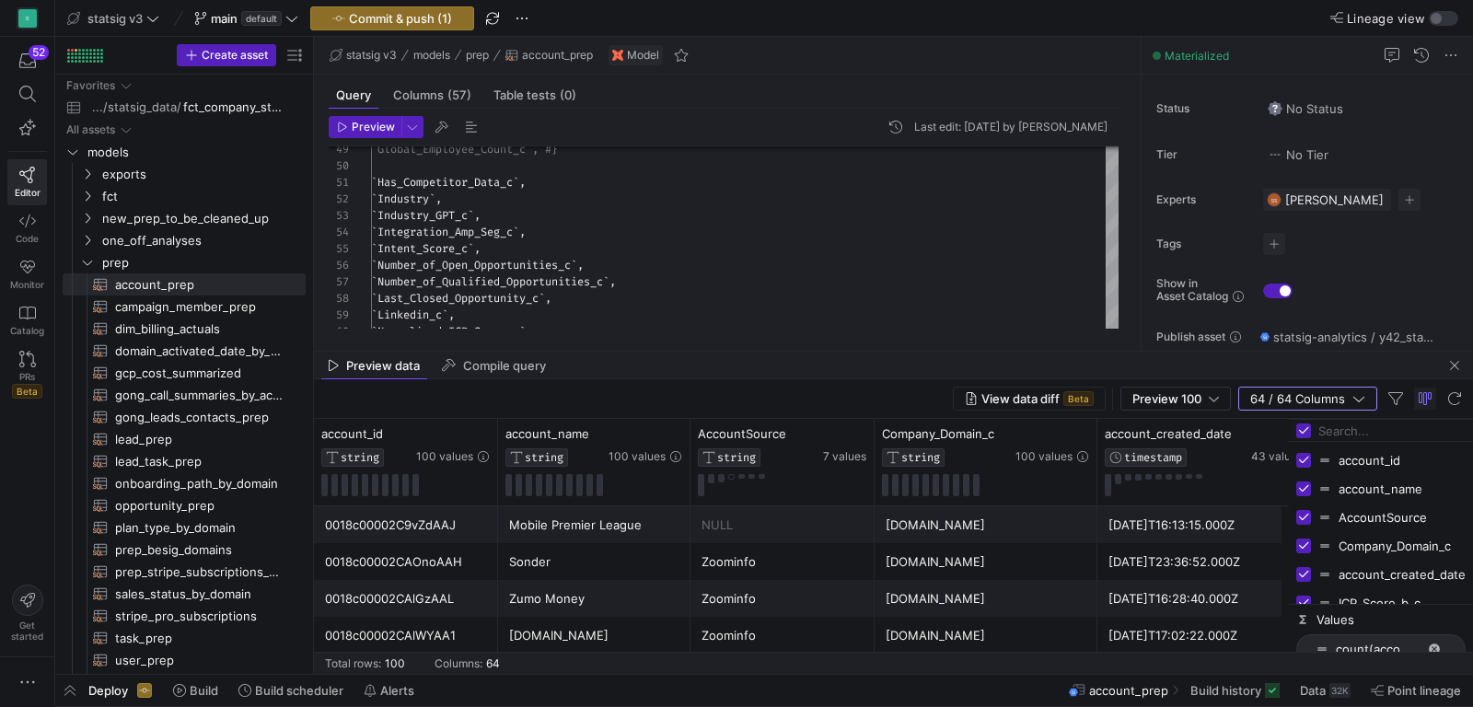
checkbox input "false"
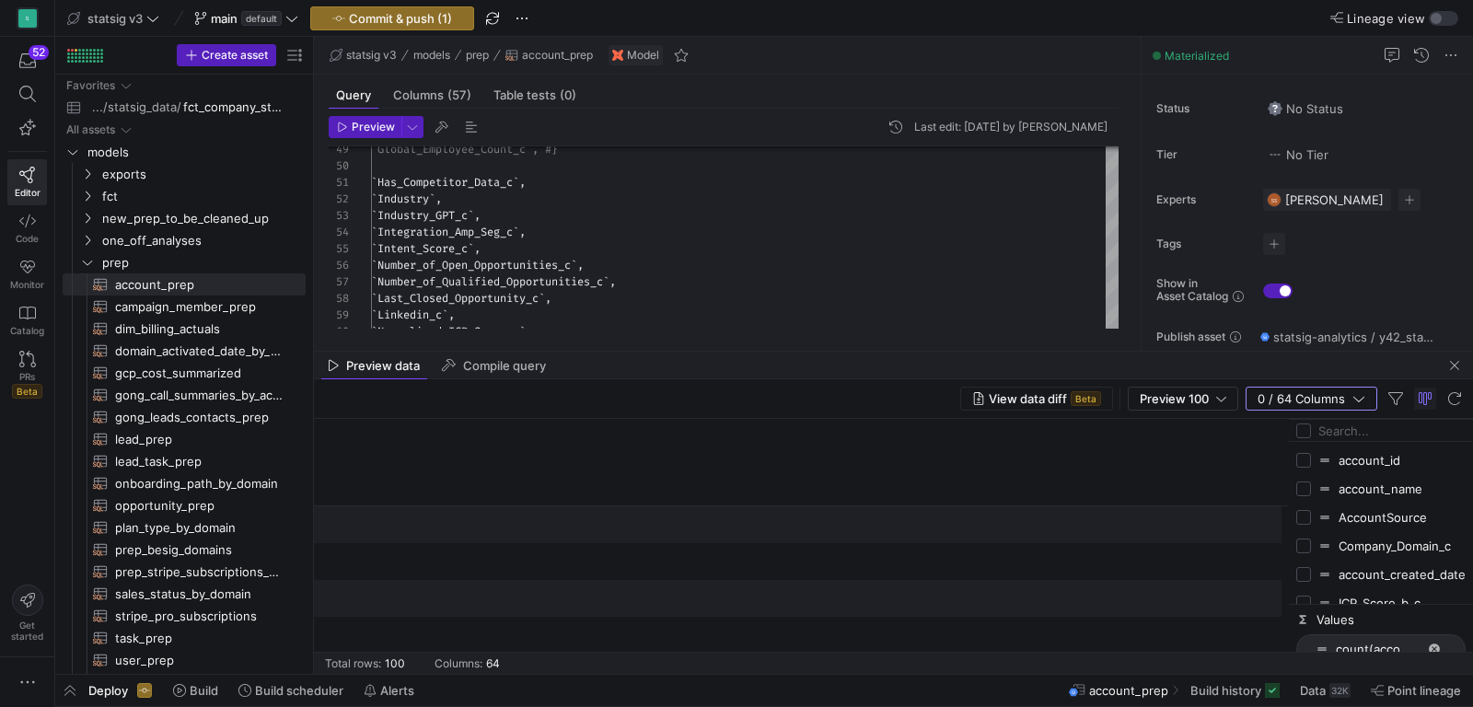
click at [1334, 428] on input "Filter Columns Input" at bounding box center [1392, 430] width 147 height 37
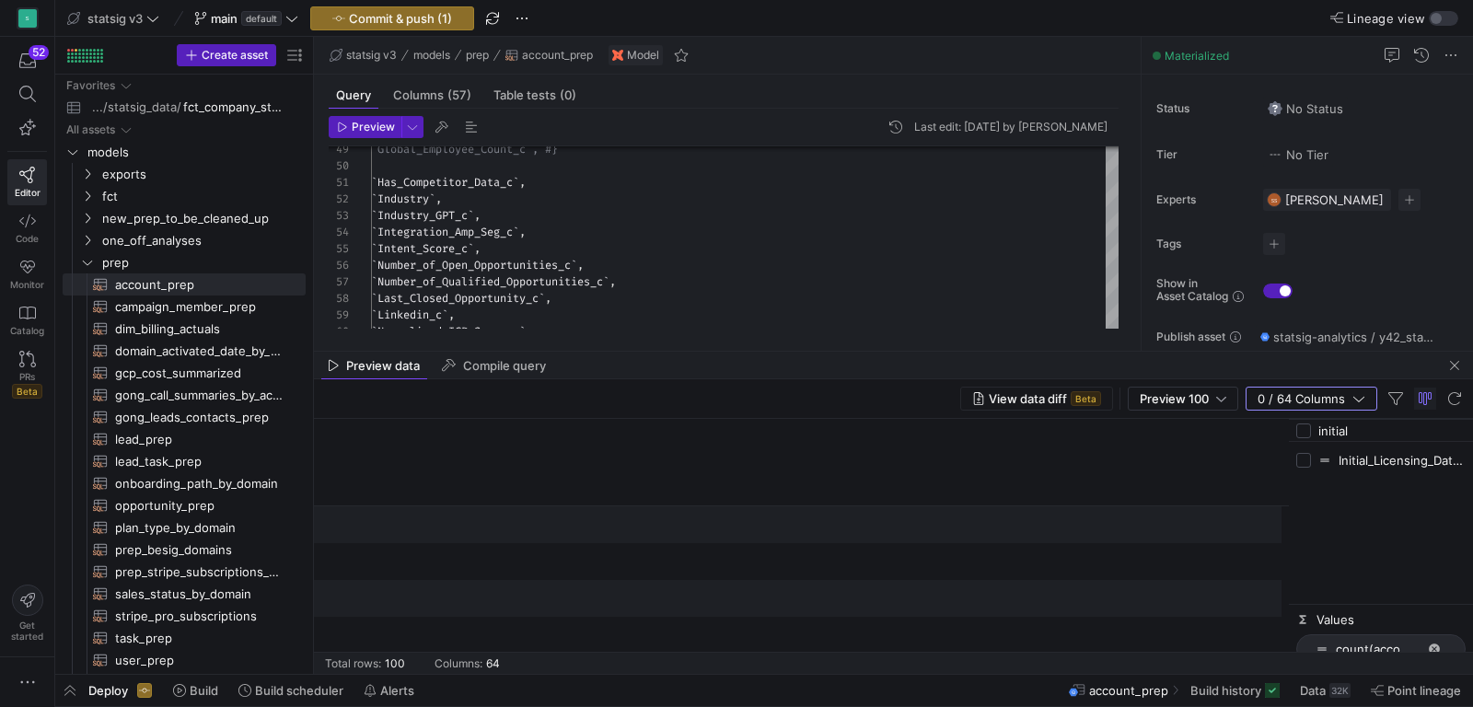
type input "initial"
click at [1316, 464] on div "Initial_Licensing_Date_c" at bounding box center [1380, 460] width 169 height 29
click at [1308, 459] on input "Press SPACE to toggle visibility (hidden)" at bounding box center [1303, 460] width 15 height 15
checkbox input "true"
click at [1303, 435] on input "Toggle Select All Columns" at bounding box center [1303, 431] width 15 height 15
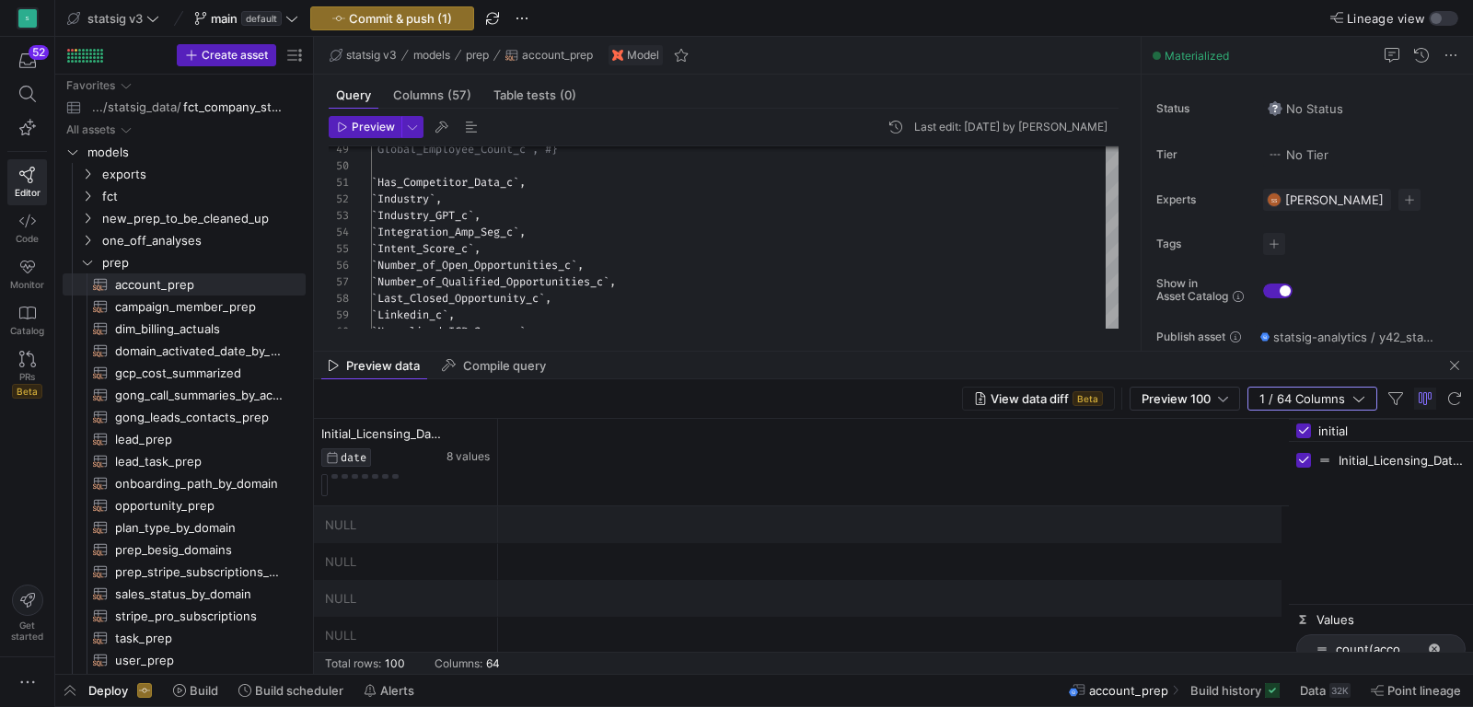
checkbox input "false"
click at [389, 17] on span "Commit & push (1)" at bounding box center [400, 18] width 103 height 15
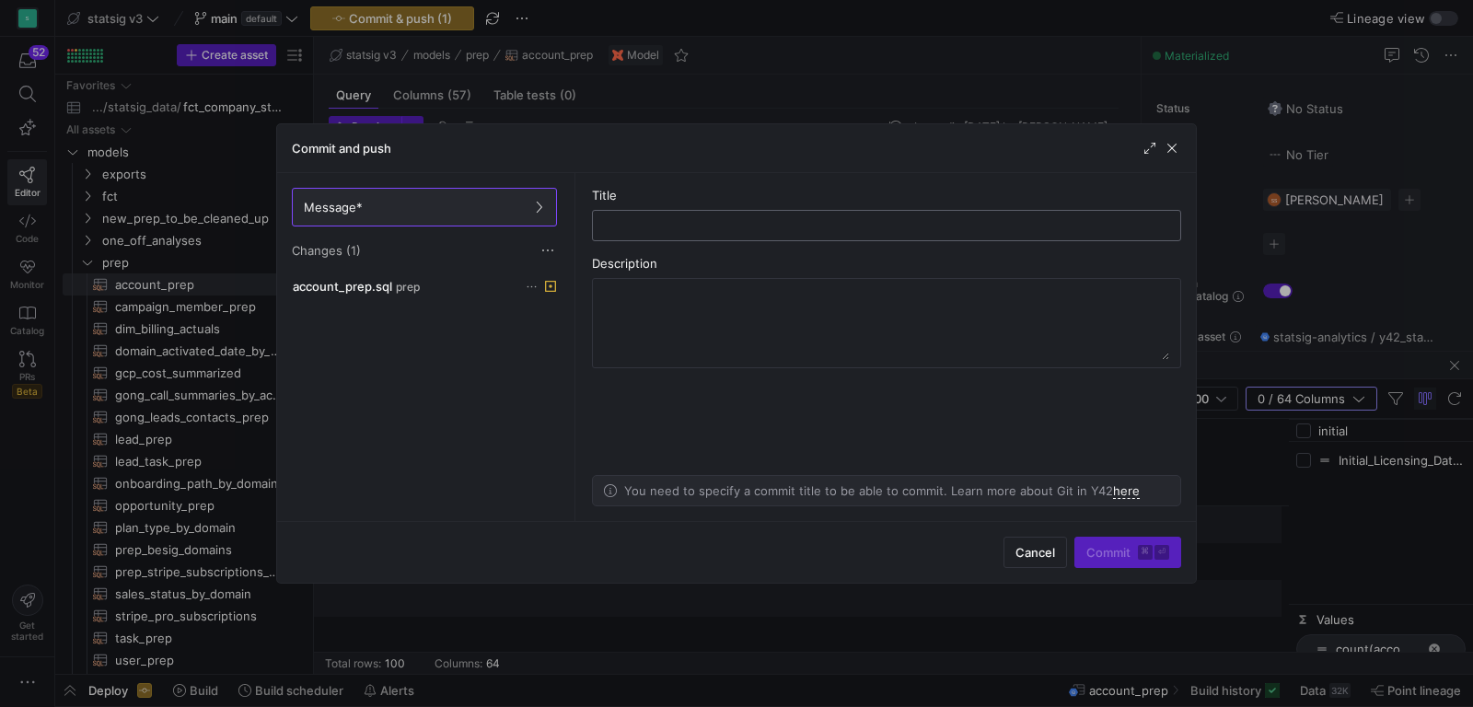
click at [685, 233] on div at bounding box center [887, 225] width 558 height 29
type input "adding in initial licensing date"
click at [1116, 558] on span "Commit ⌘ ⏎" at bounding box center [1127, 552] width 83 height 15
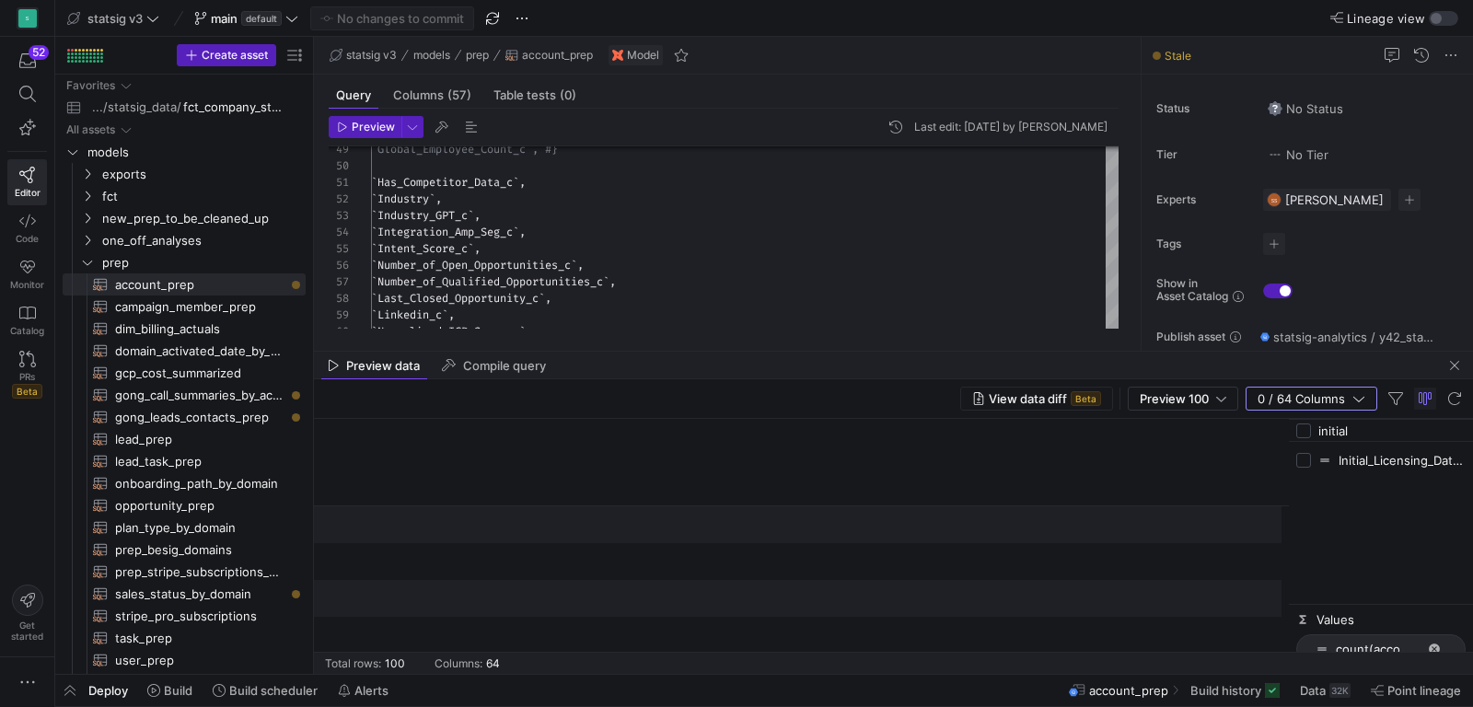
click at [1361, 429] on input "initial" at bounding box center [1392, 430] width 147 height 37
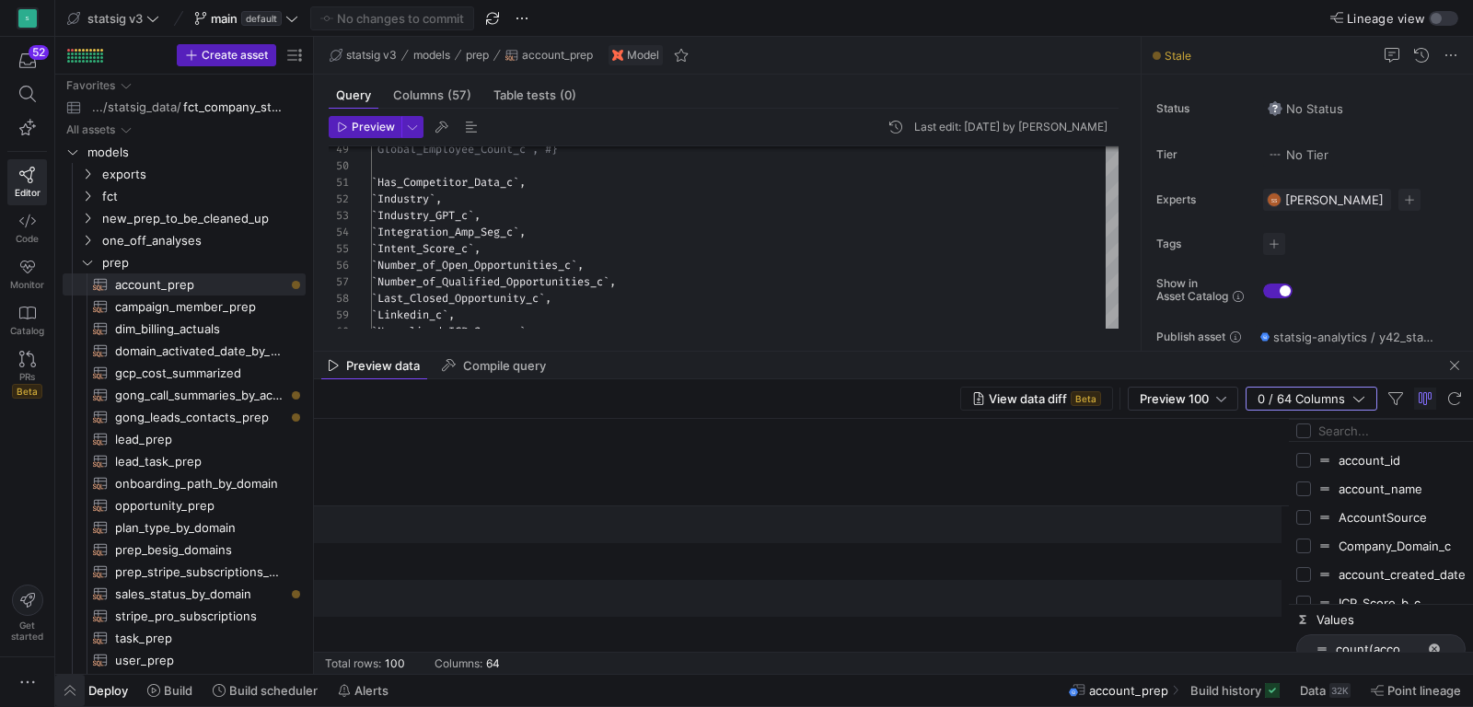
click at [64, 690] on span "button" at bounding box center [69, 690] width 29 height 31
click at [66, 690] on span "button" at bounding box center [69, 690] width 29 height 31
click at [1459, 363] on span "button" at bounding box center [1455, 365] width 22 height 22
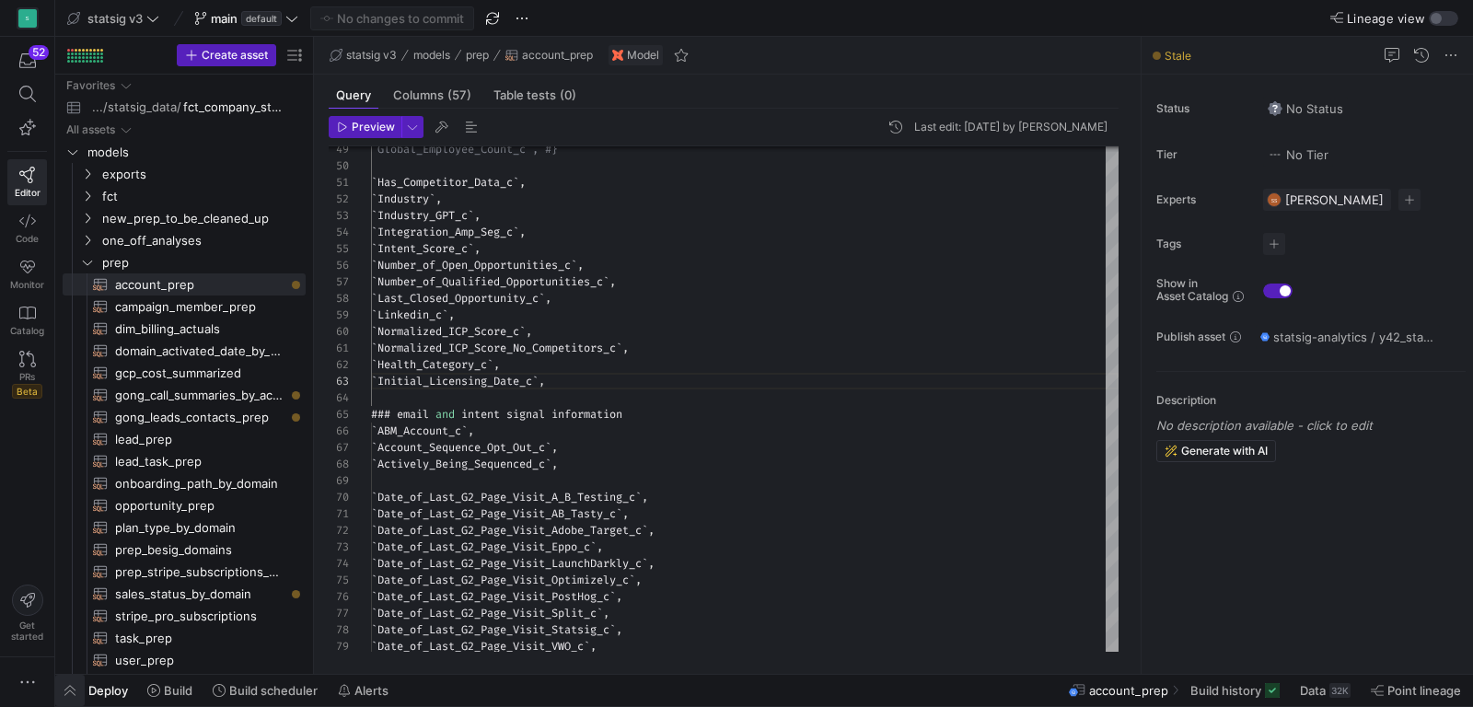
click at [76, 690] on span "button" at bounding box center [69, 690] width 29 height 31
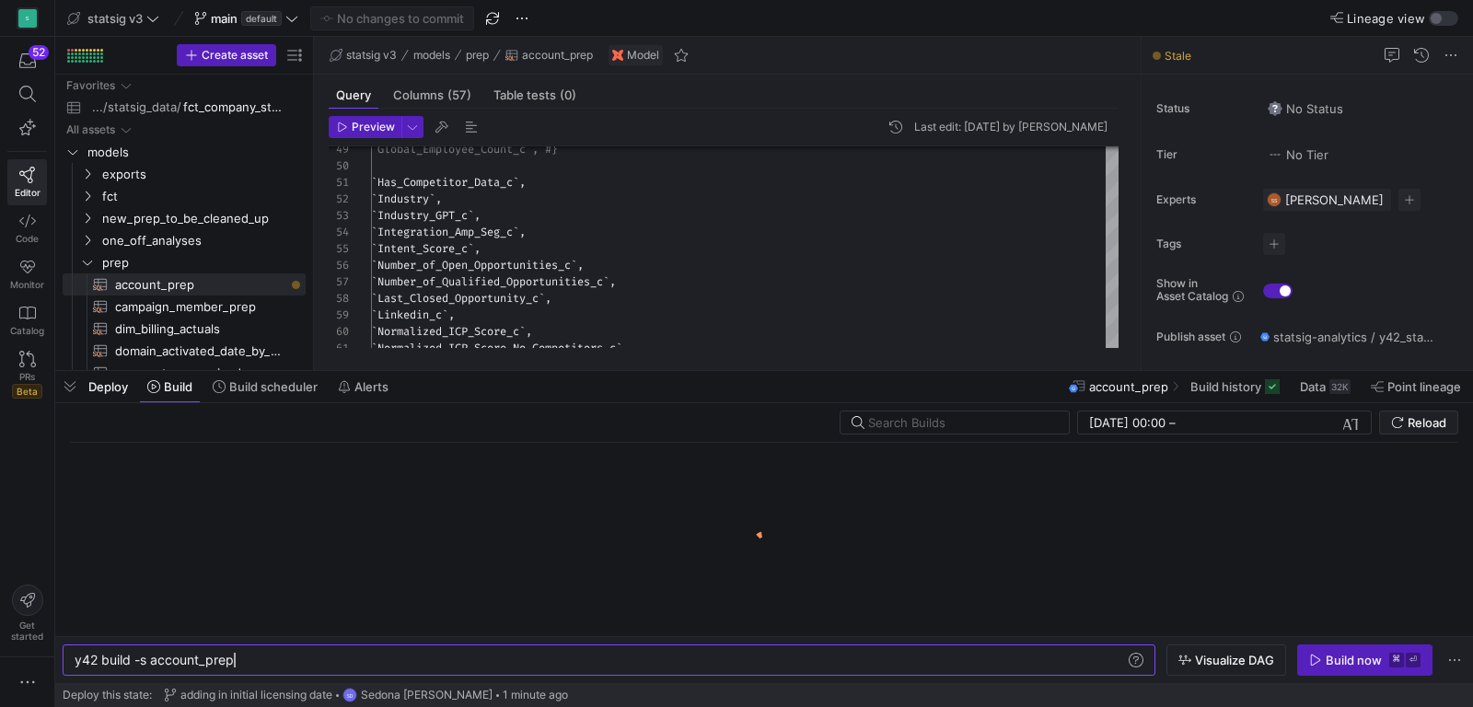
scroll to position [0, 158]
click at [1333, 660] on div "Build now" at bounding box center [1354, 660] width 56 height 15
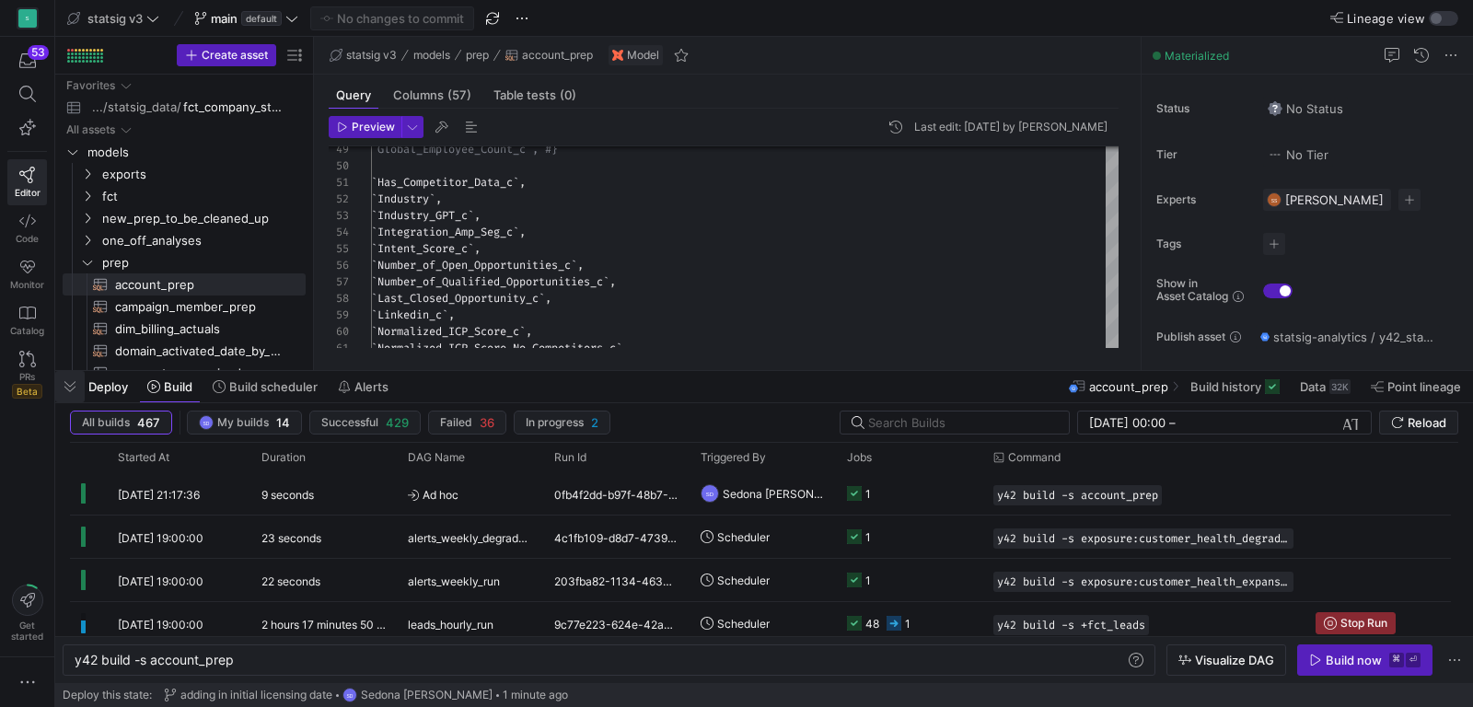
click at [72, 376] on span "button" at bounding box center [69, 386] width 29 height 31
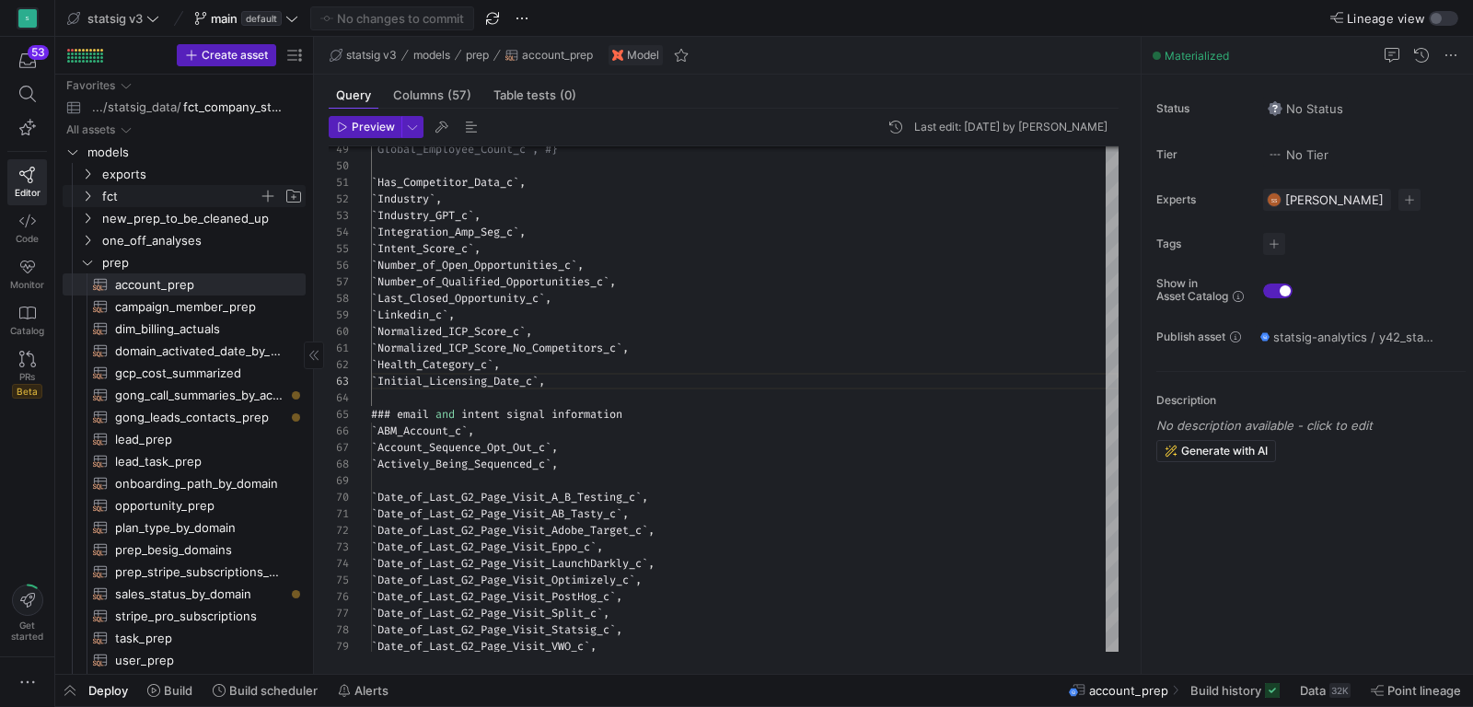
click at [92, 192] on icon "Press SPACE to select this row." at bounding box center [87, 196] width 13 height 11
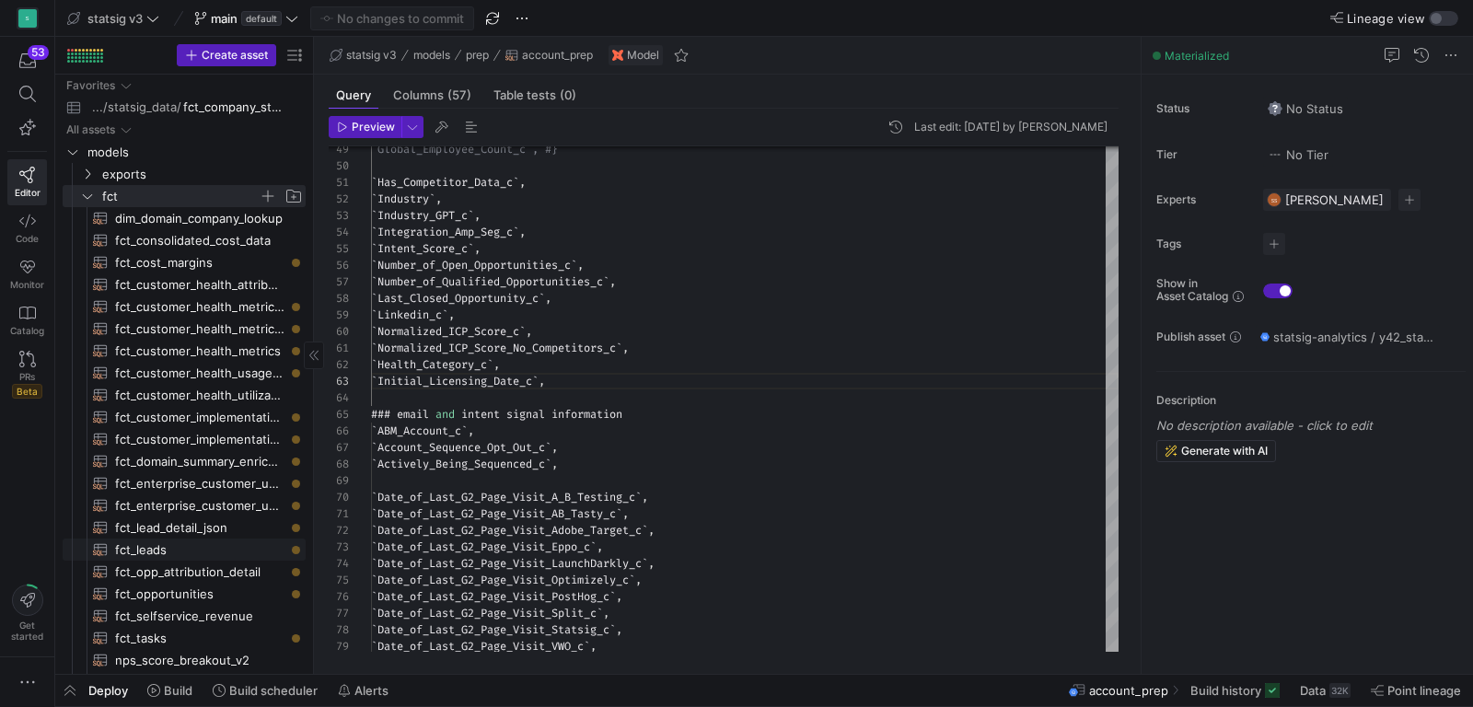
click at [122, 544] on span "fct_leads​​​​​​​​​​" at bounding box center [199, 550] width 169 height 21
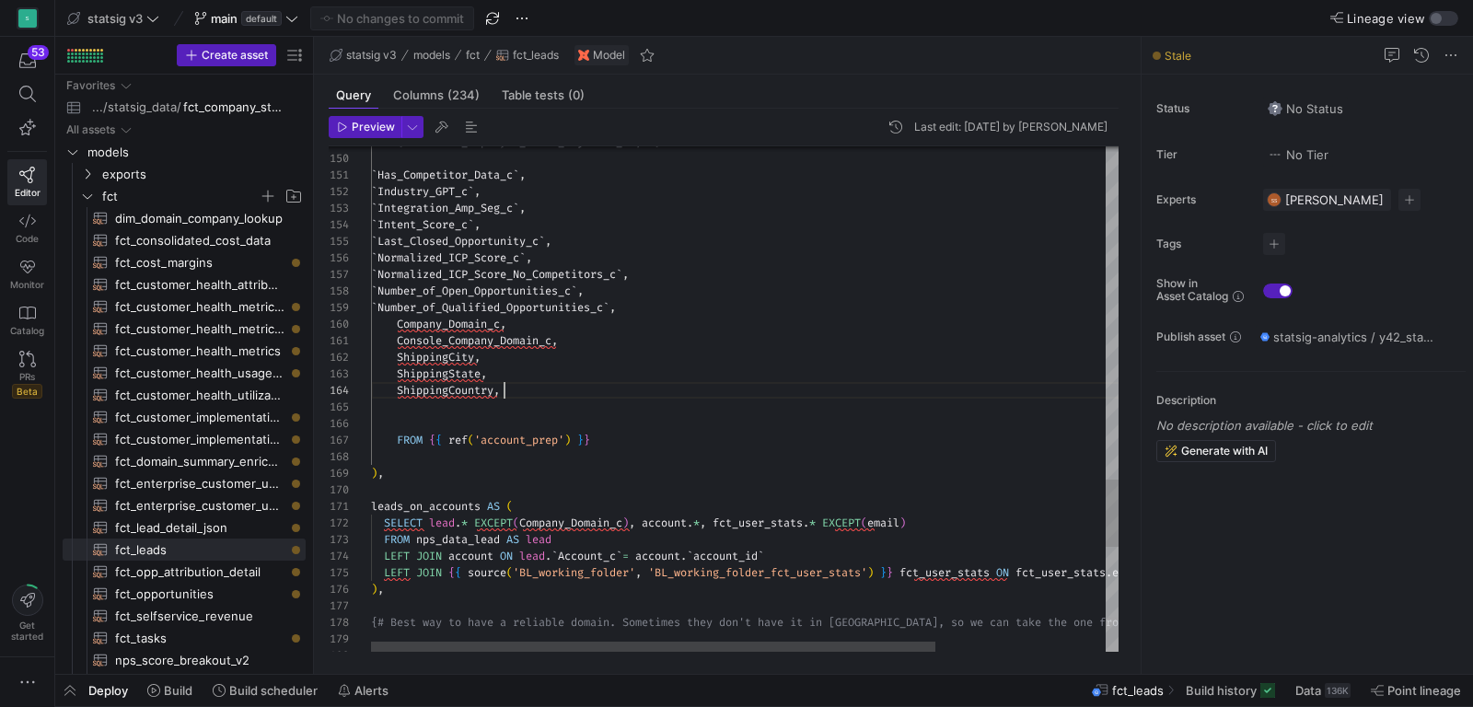
scroll to position [49, 132]
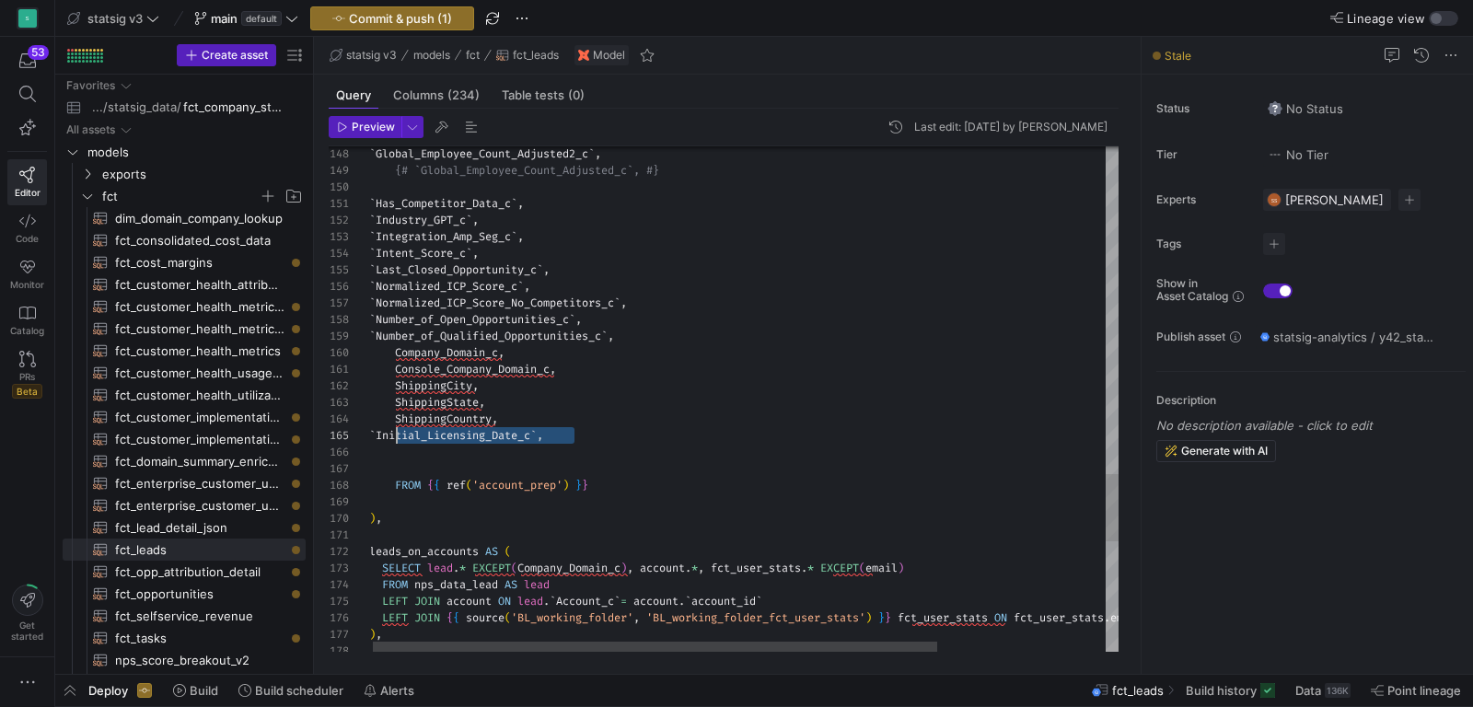
scroll to position [66, 20]
drag, startPoint x: 587, startPoint y: 435, endPoint x: 389, endPoint y: 439, distance: 198.0
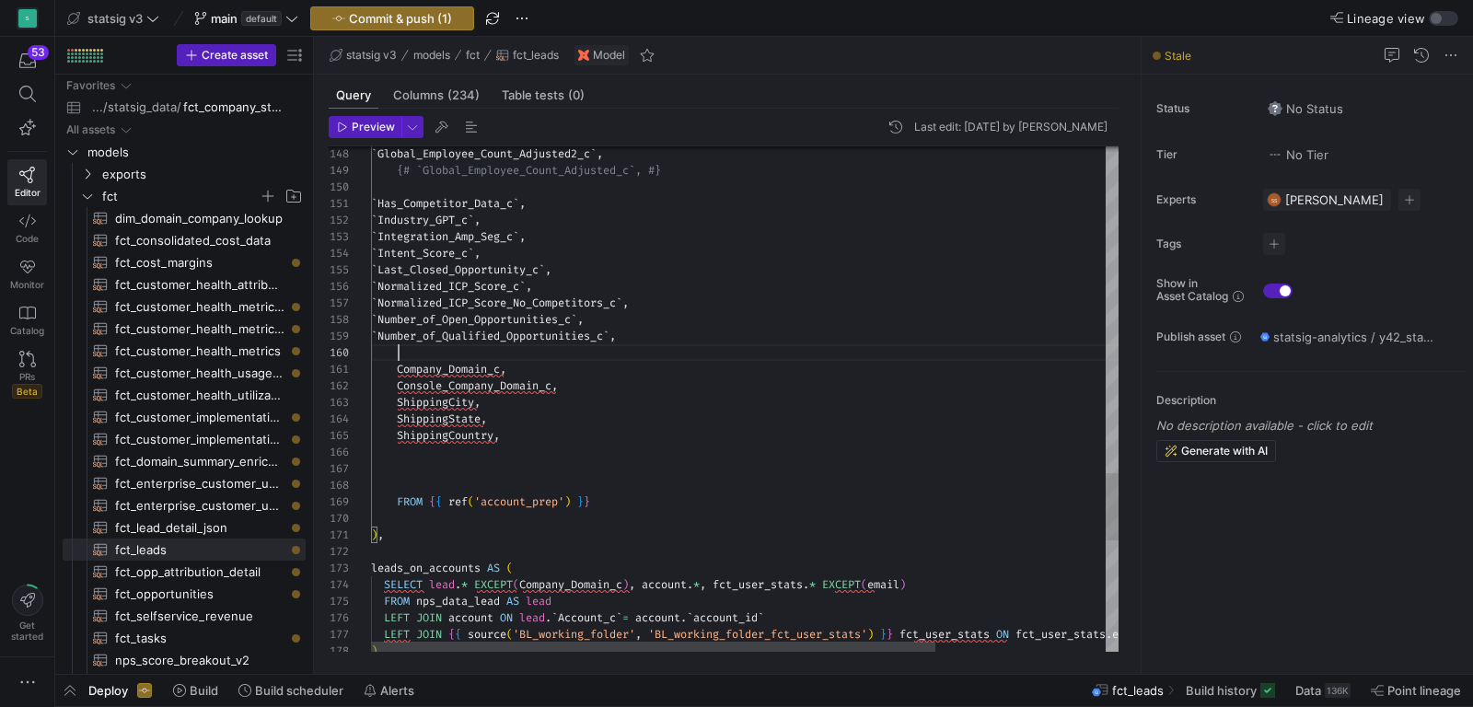
scroll to position [149, 212]
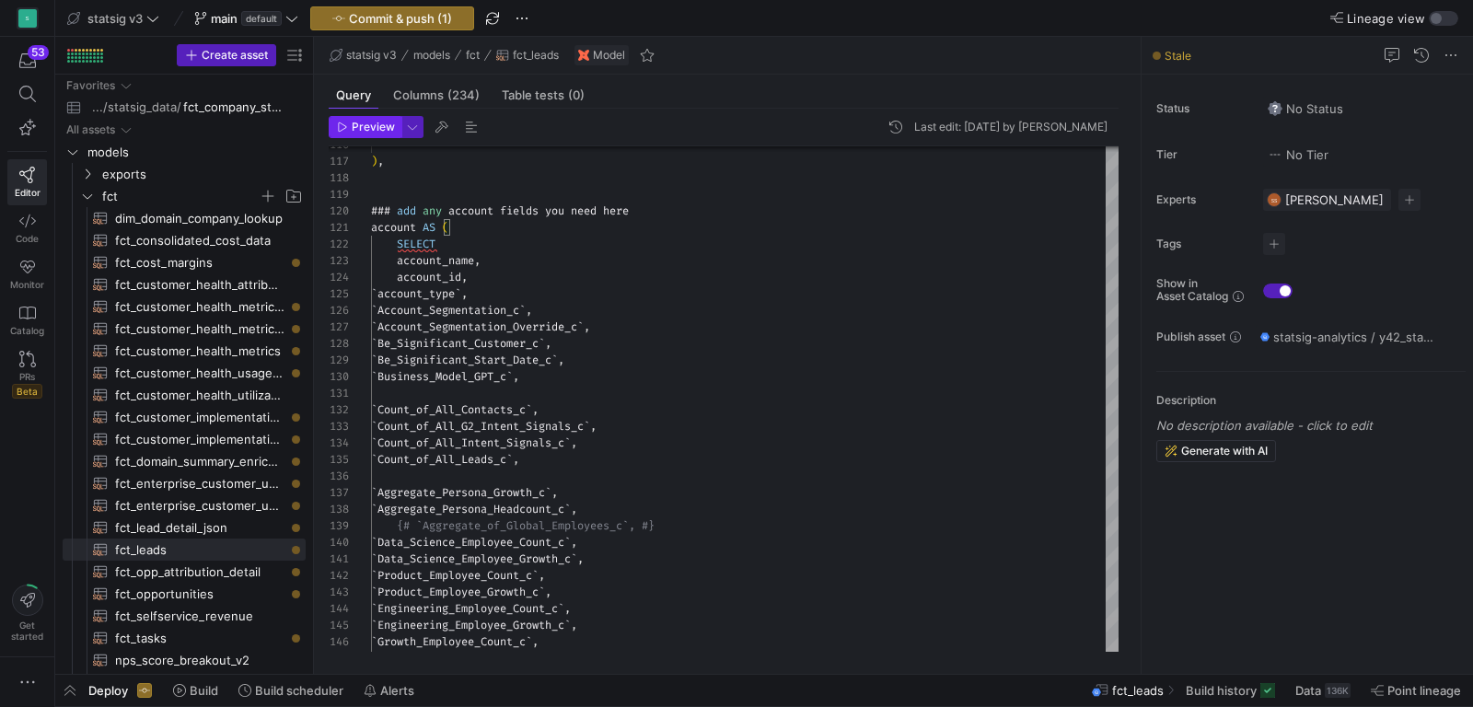
type textarea "Company_Domain_c, Console_Company_Domain_c, ShippingCity, ShippingState, Shippi…"
click at [362, 125] on span "Preview" at bounding box center [373, 127] width 43 height 13
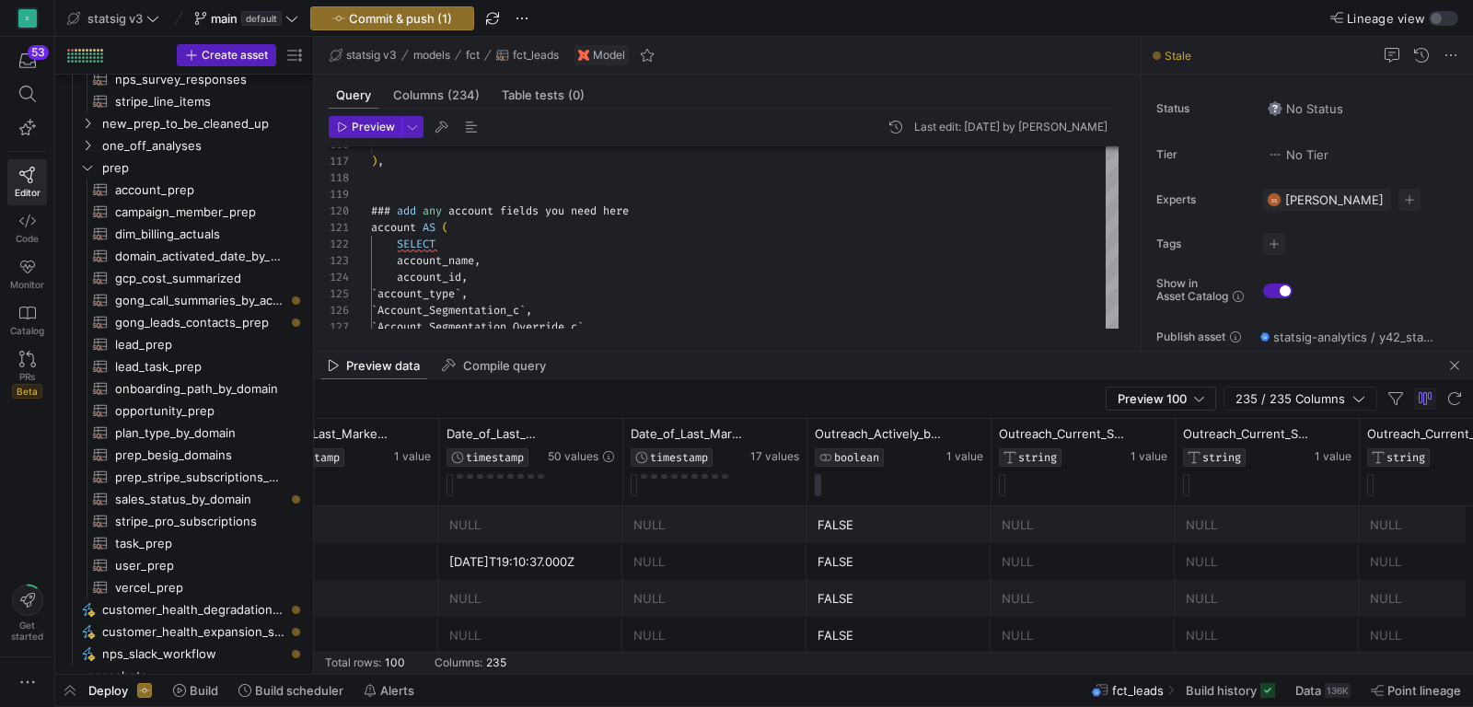
scroll to position [0, 4692]
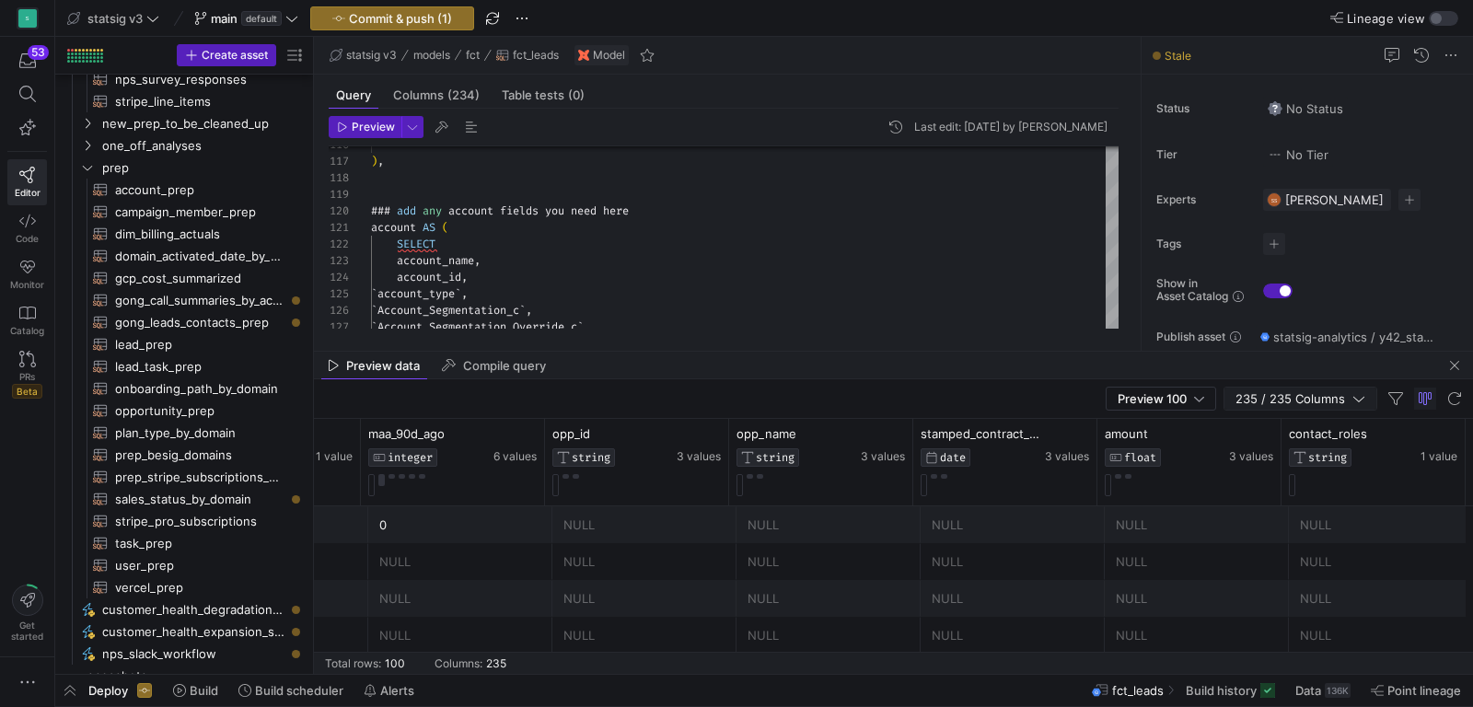
click at [1305, 391] on span "235 / 235 Columns" at bounding box center [1294, 398] width 117 height 15
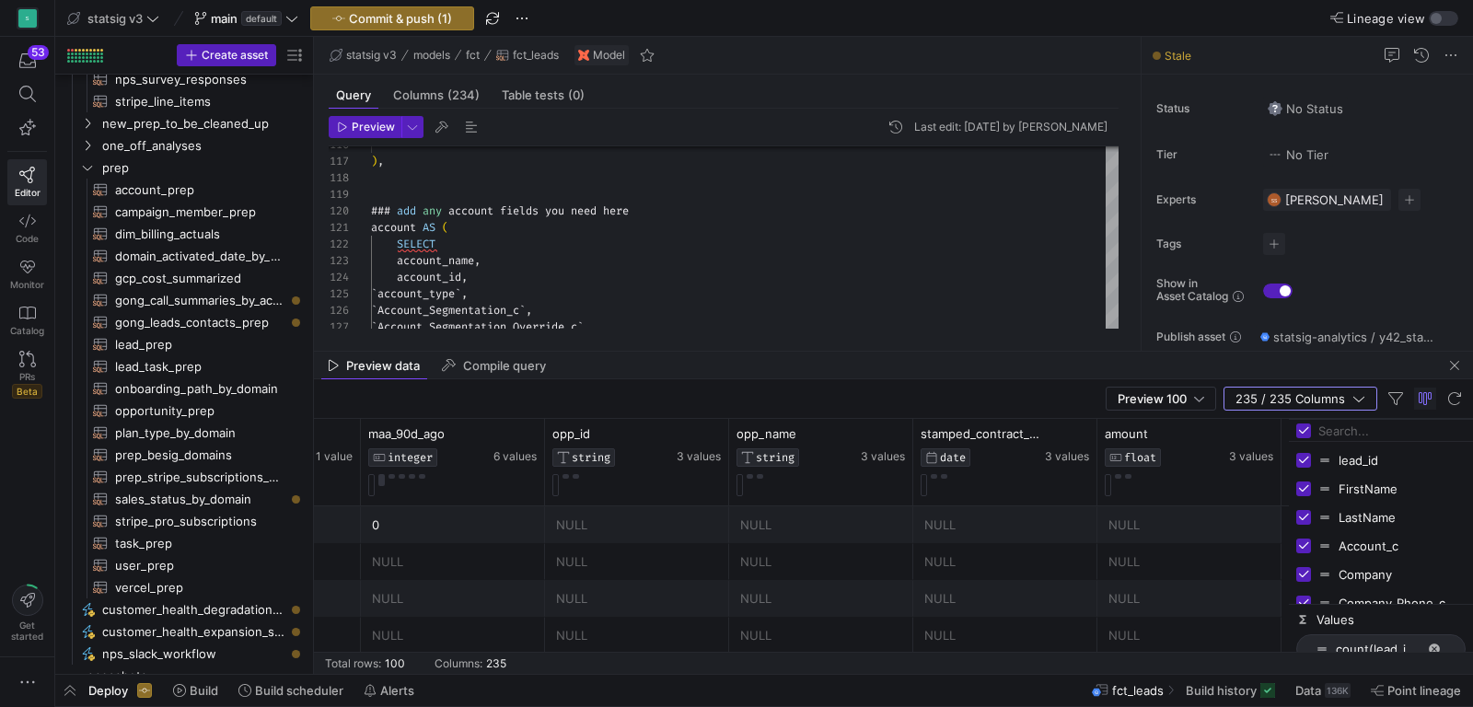
click at [1329, 438] on input "Filter Columns Input" at bounding box center [1392, 430] width 147 height 37
type input "initial"
checkbox input "false"
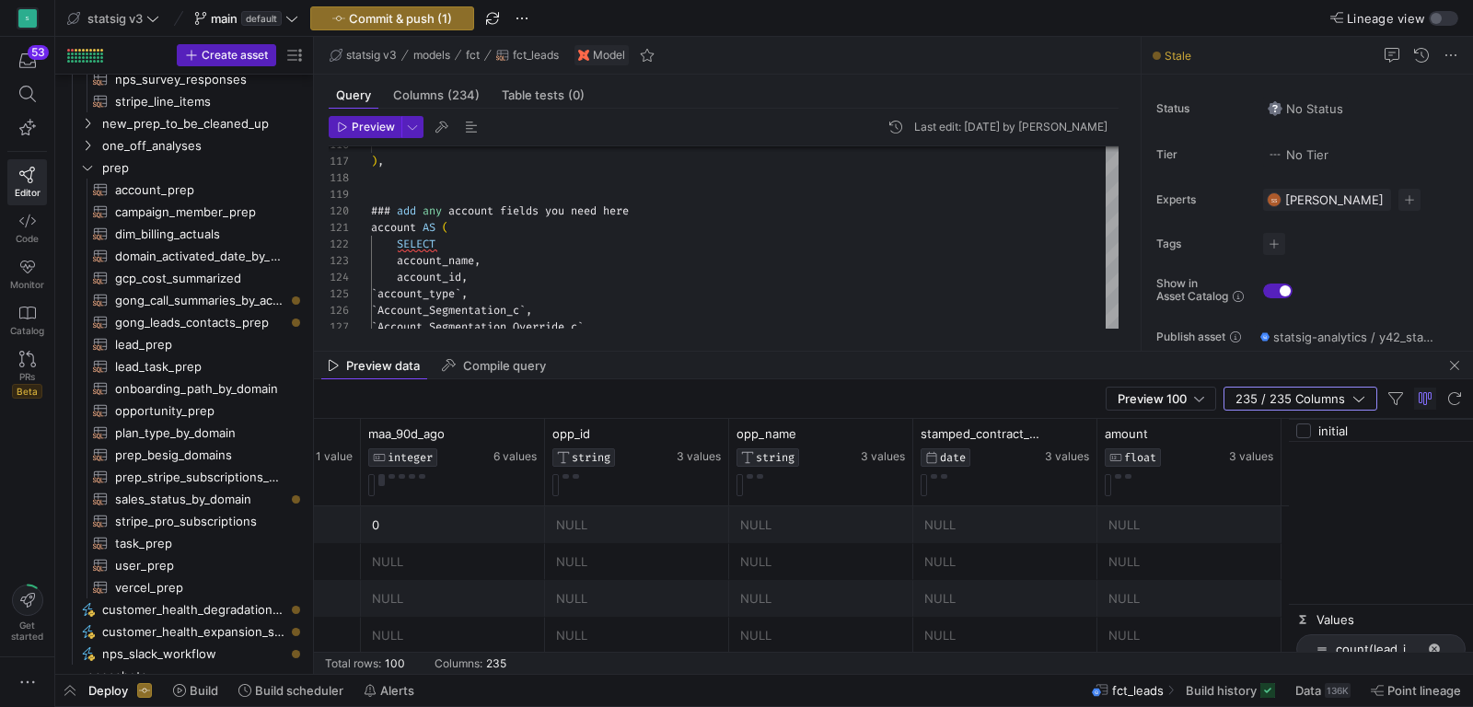
type input "initial"
checkbox input "true"
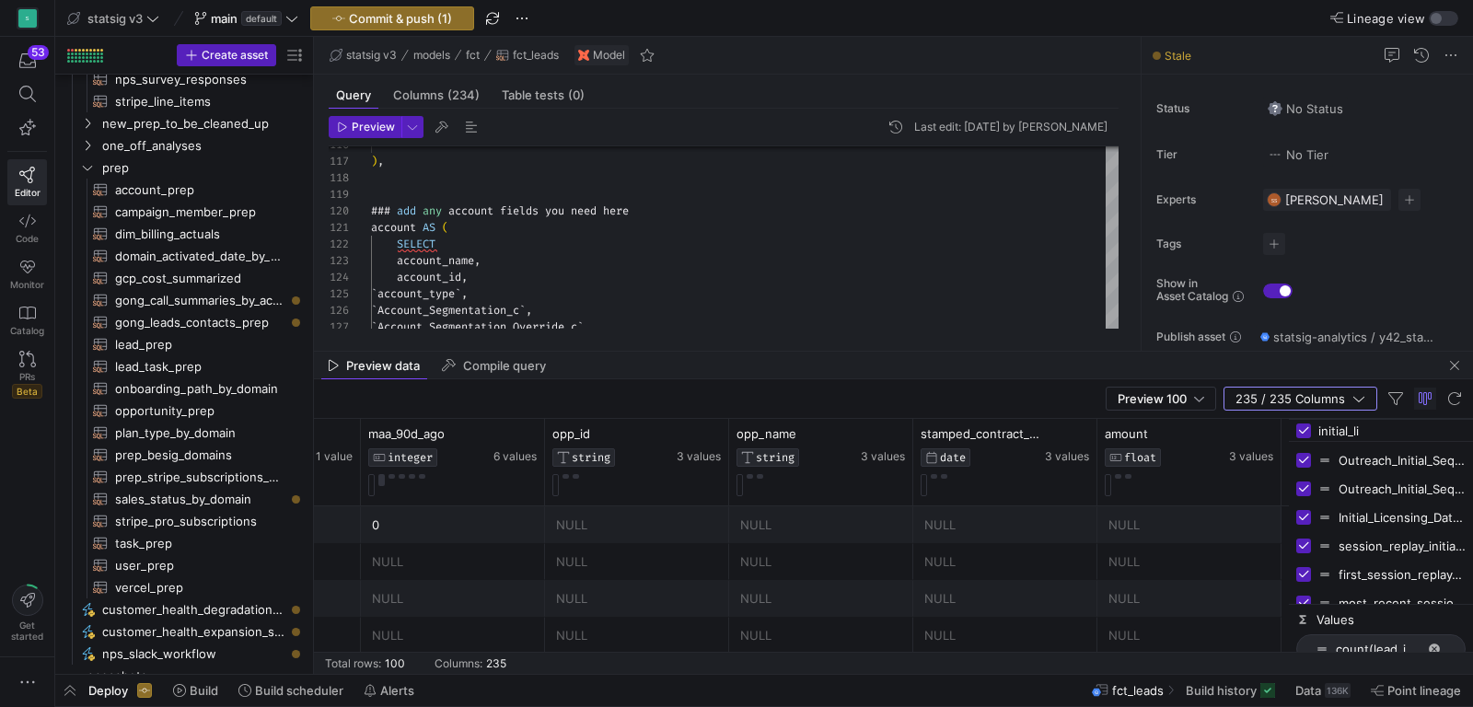
type input "initial_lic"
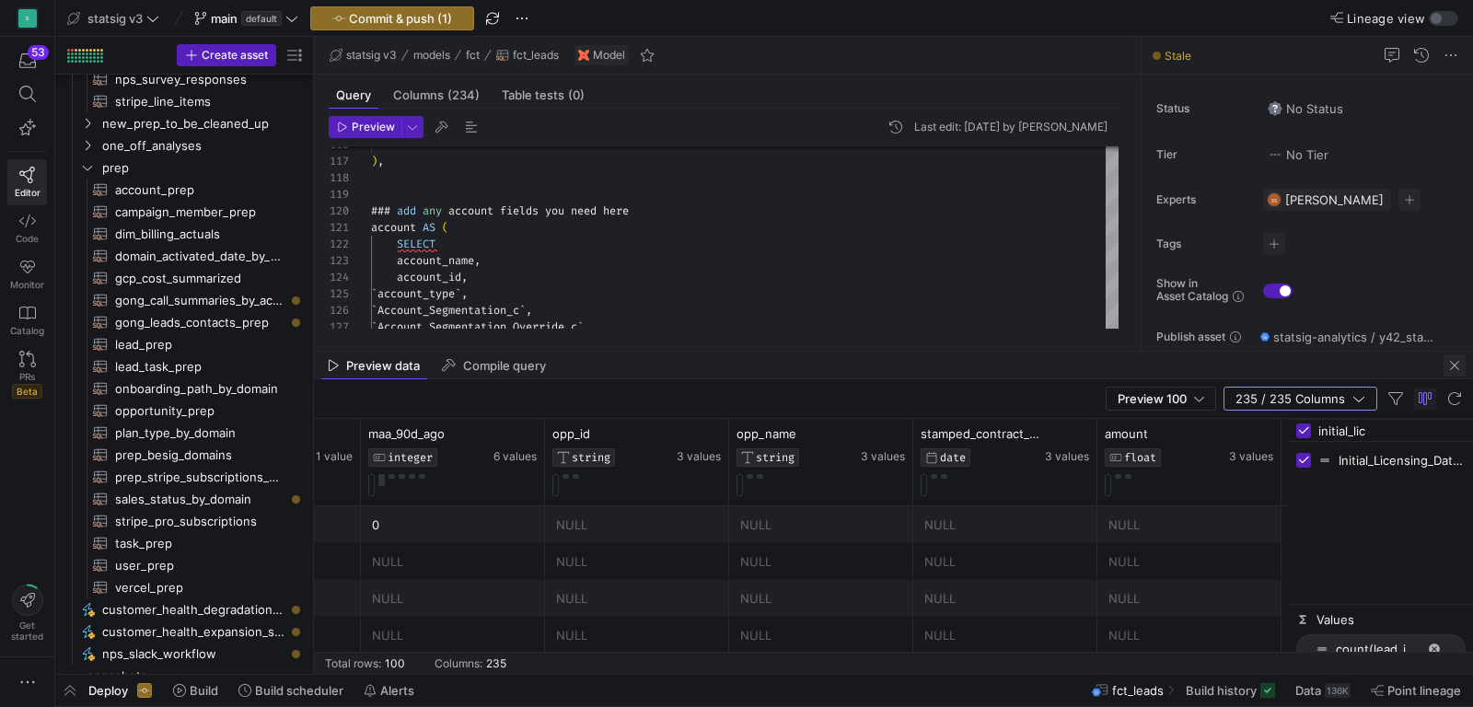
click at [1451, 359] on span "button" at bounding box center [1455, 365] width 22 height 22
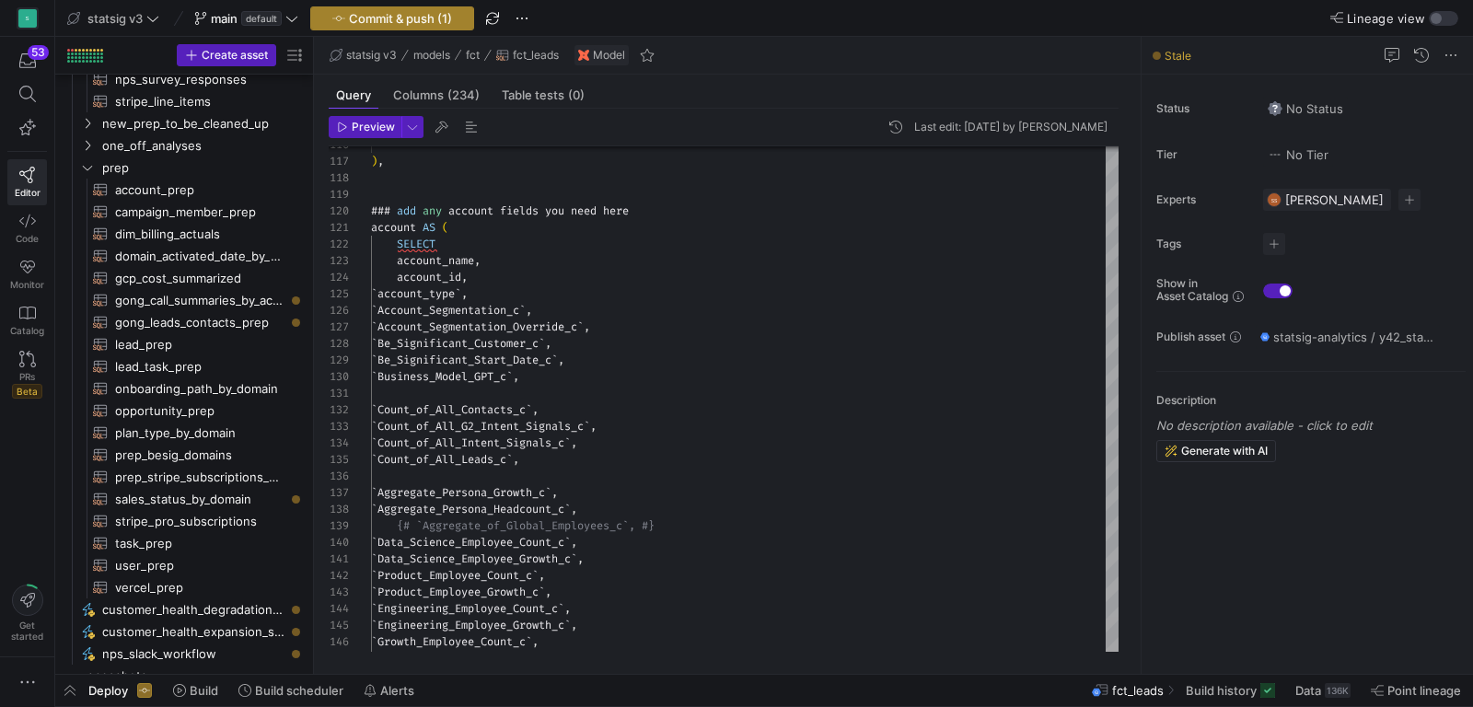
click at [370, 18] on span "Commit & push (1)" at bounding box center [400, 18] width 103 height 15
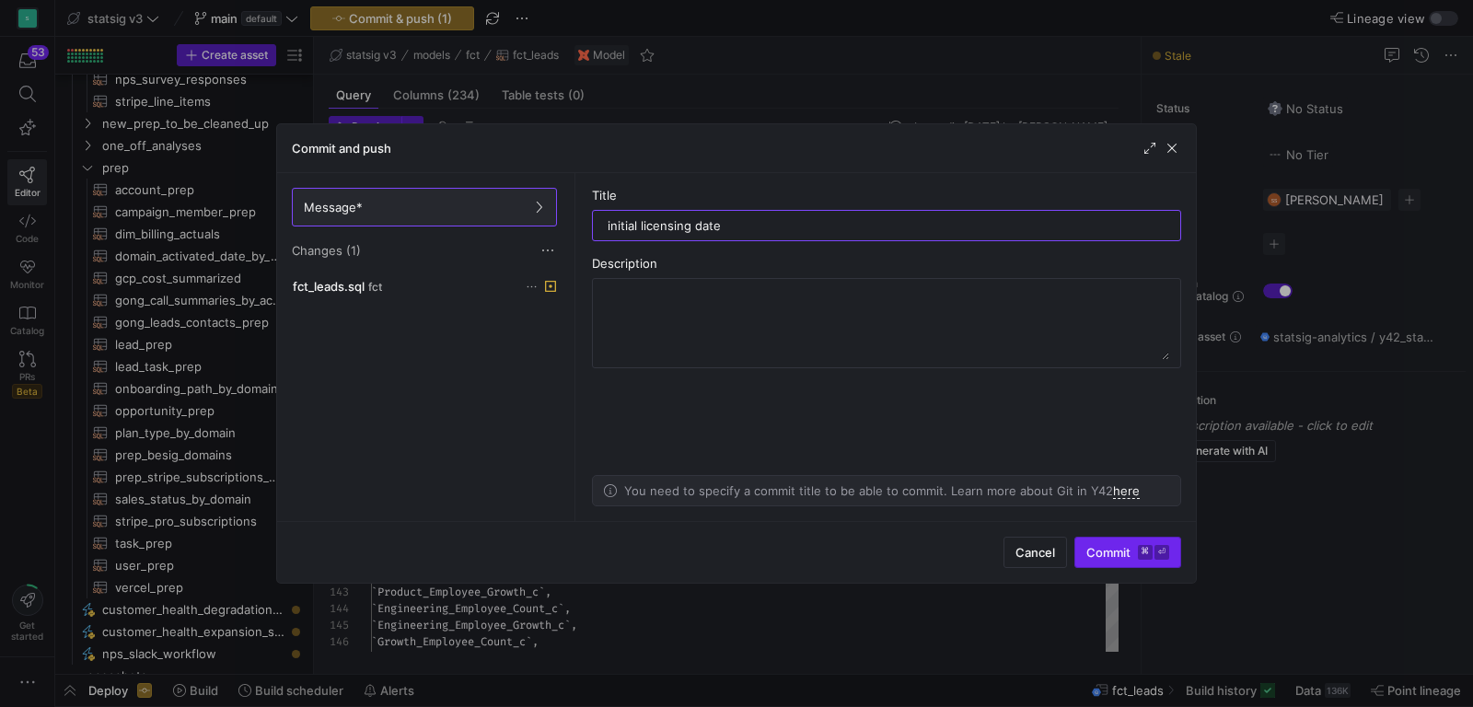
type input "initial licensing date"
click at [1122, 560] on span "Commit ⌘ ⏎" at bounding box center [1127, 552] width 83 height 15
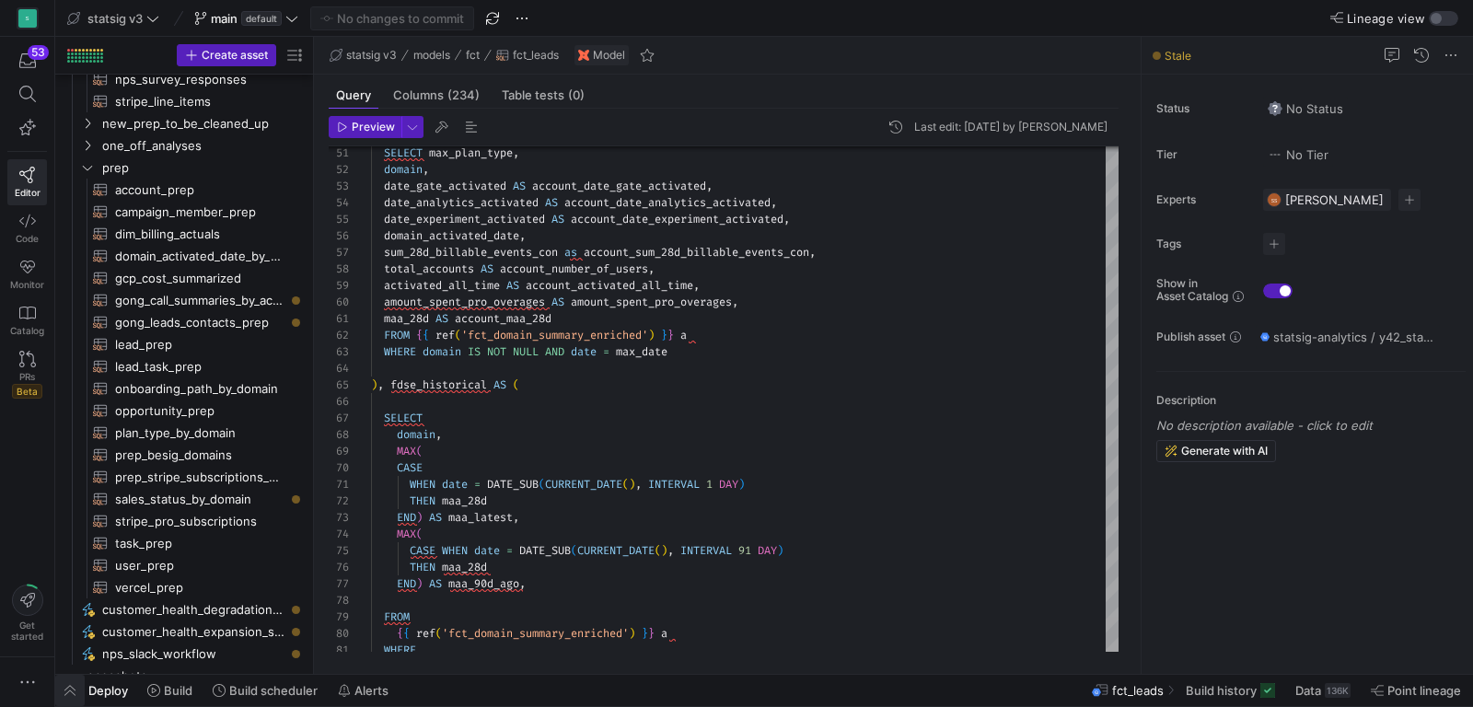
click at [67, 689] on span "button" at bounding box center [69, 690] width 29 height 31
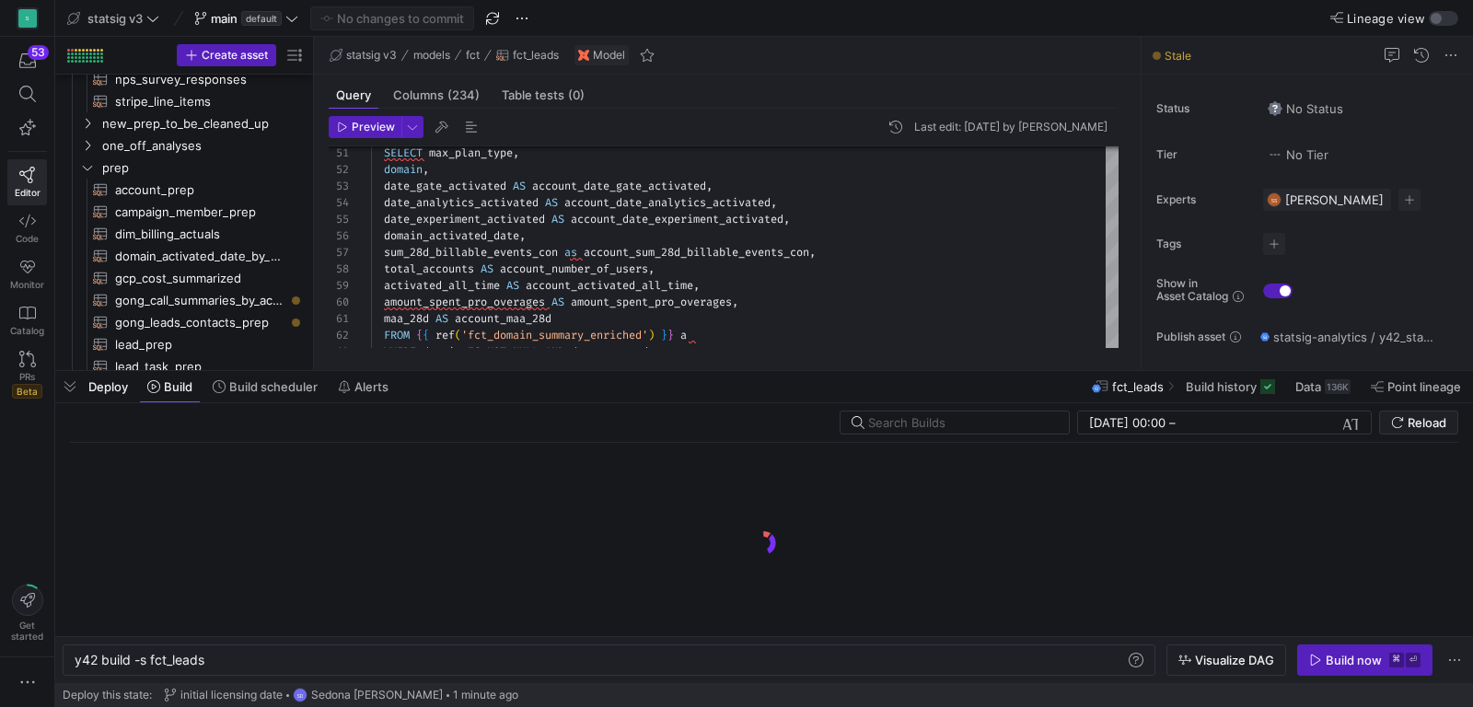
click at [1329, 666] on div "Build now" at bounding box center [1354, 660] width 56 height 15
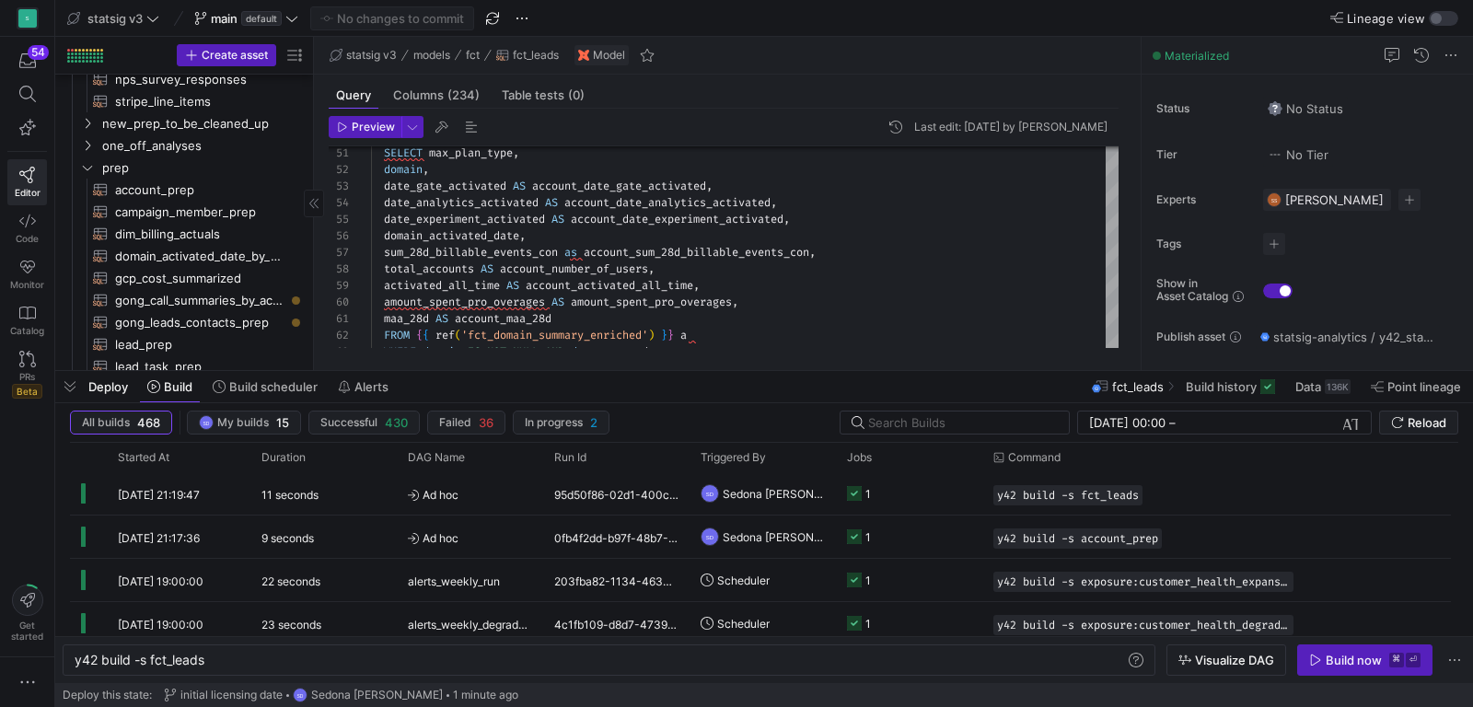
click at [72, 389] on span "button" at bounding box center [69, 386] width 29 height 31
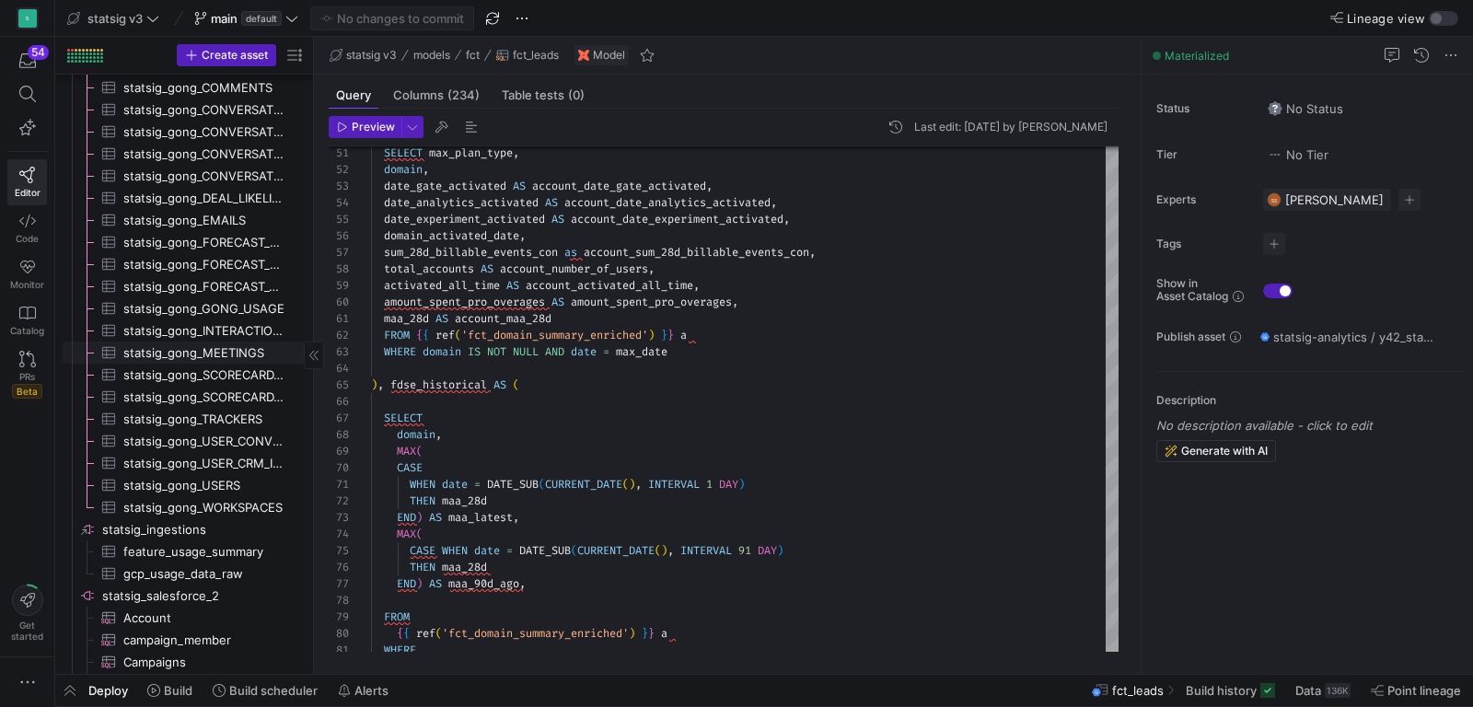
scroll to position [2845, 0]
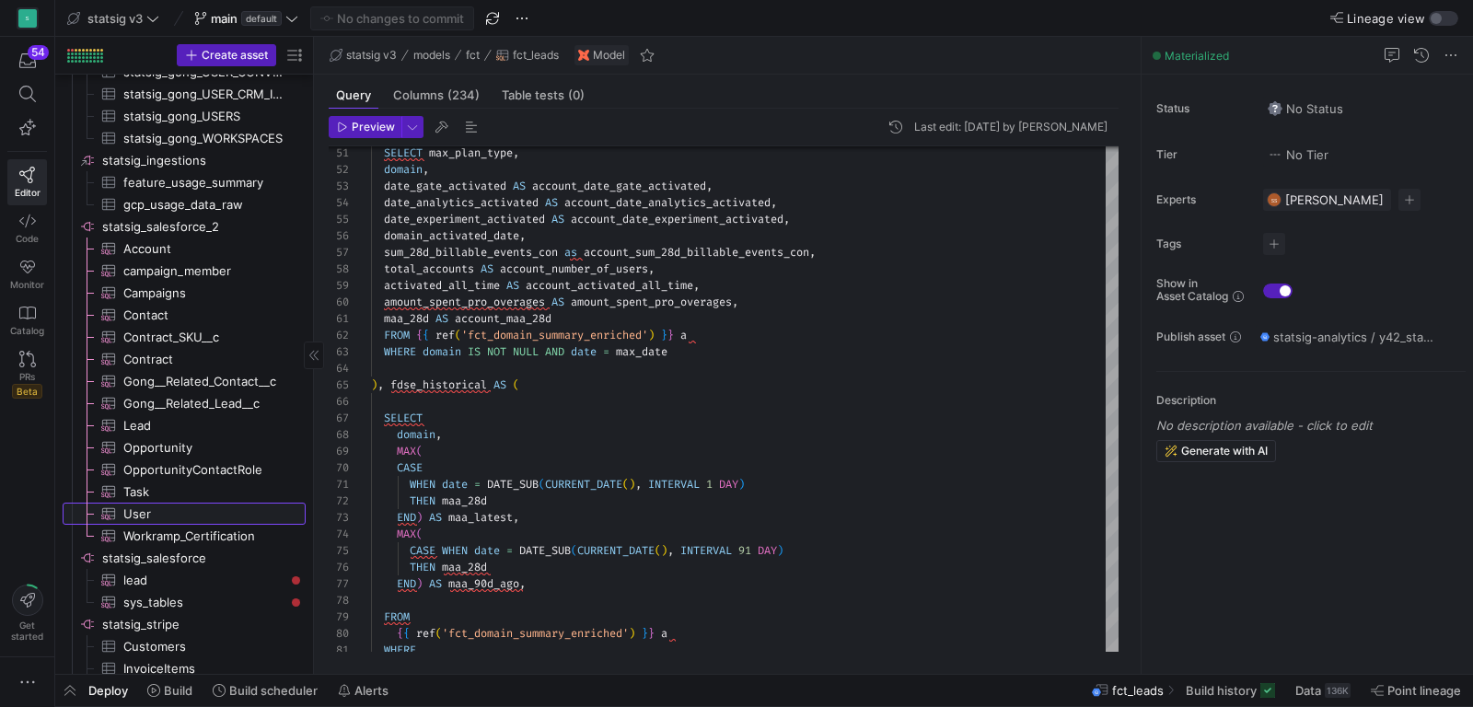
click at [169, 521] on span "User​​​​​​​​​" at bounding box center [203, 514] width 161 height 21
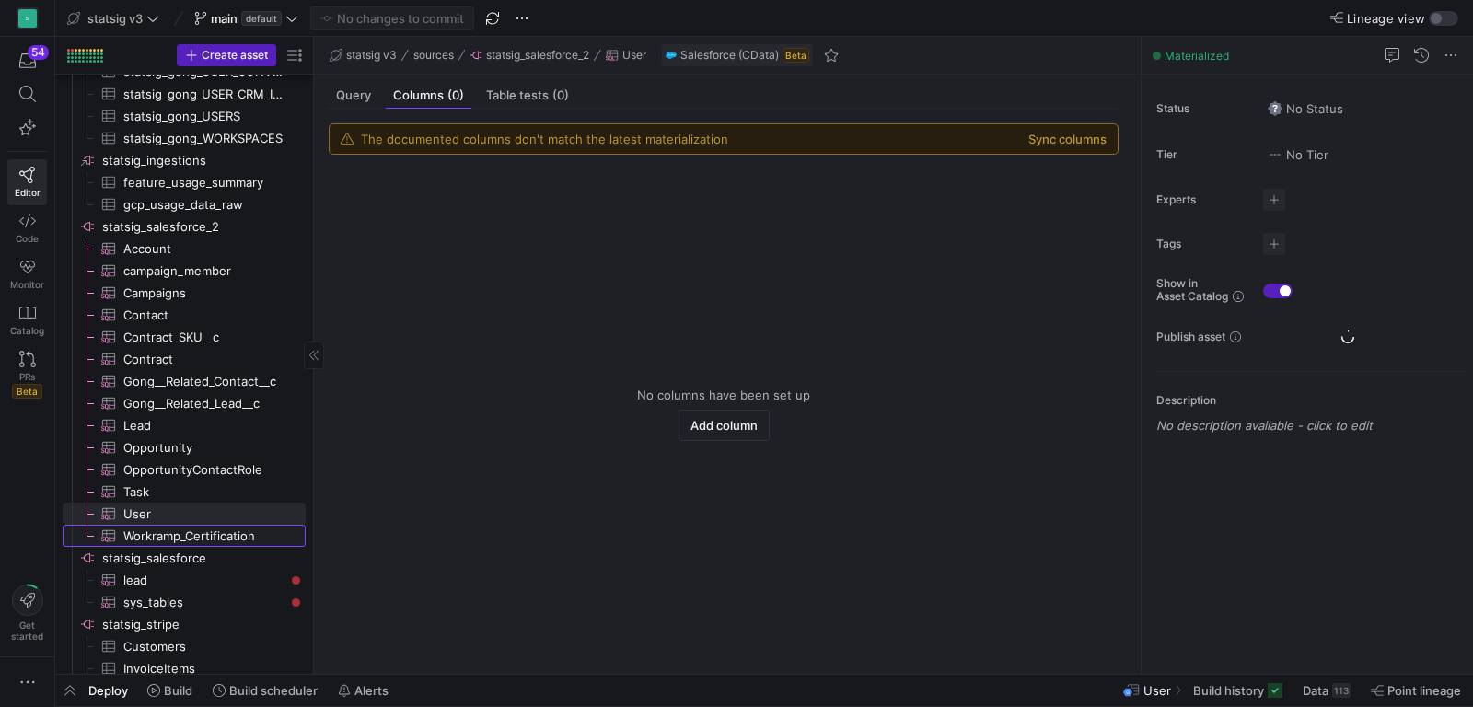
click at [157, 535] on span "Workramp_Certification​​​​​​​​​" at bounding box center [203, 536] width 161 height 21
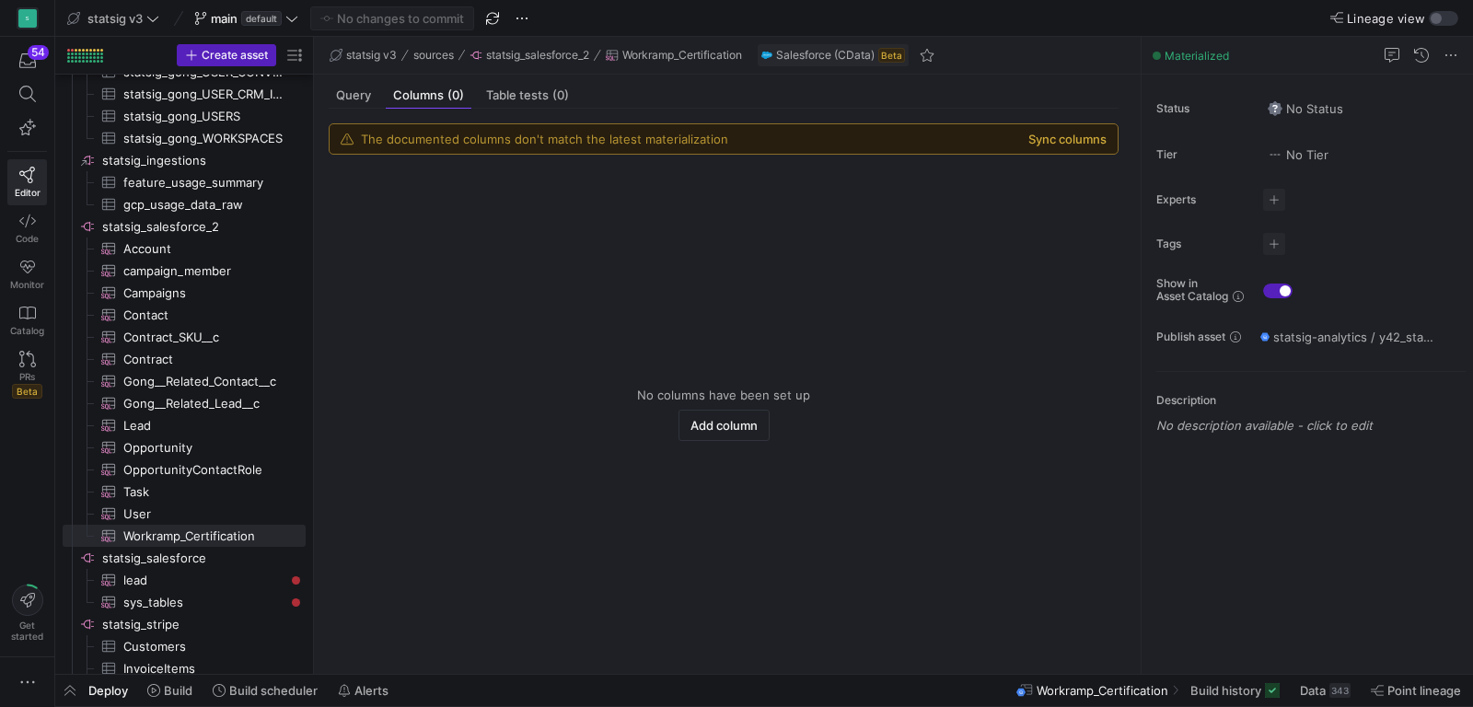
click at [1078, 139] on button "Sync columns" at bounding box center [1067, 139] width 78 height 15
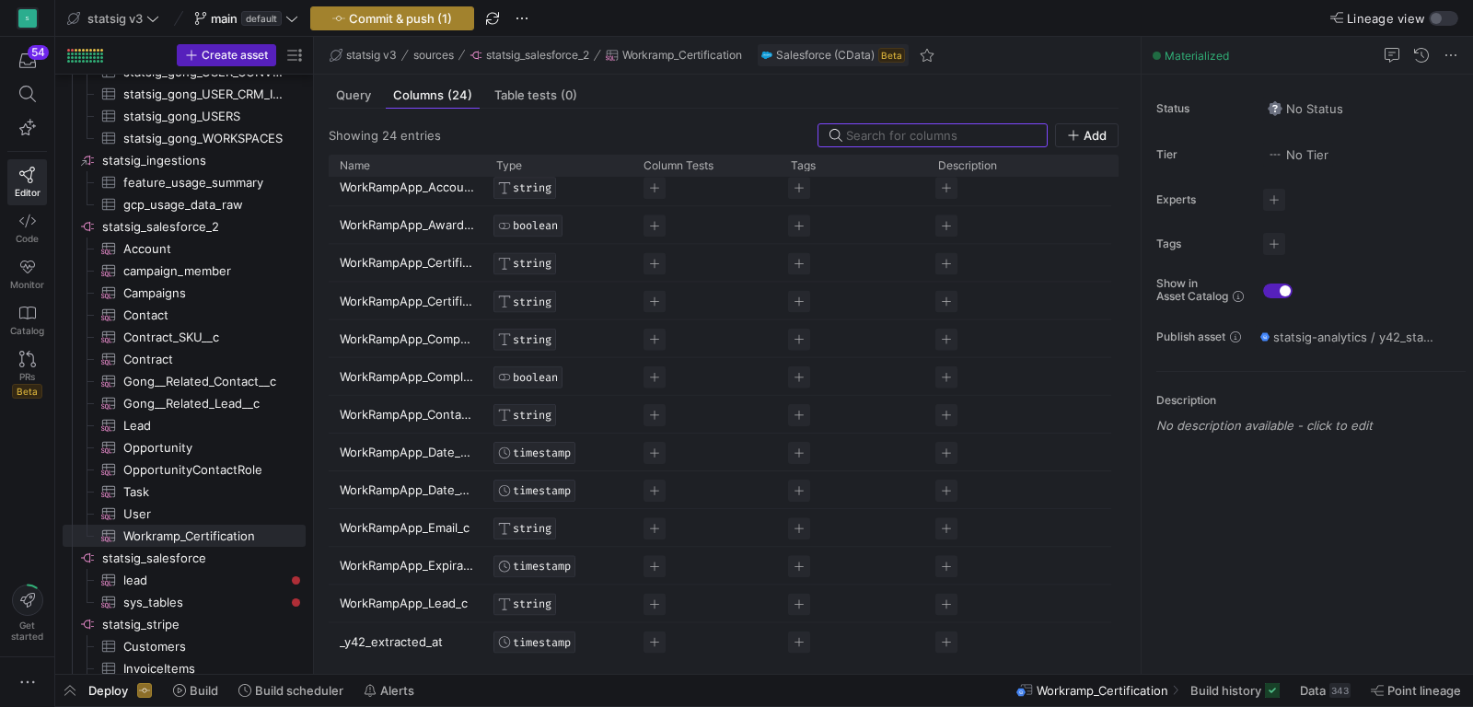
click at [364, 20] on span "Commit & push (1)" at bounding box center [400, 18] width 103 height 15
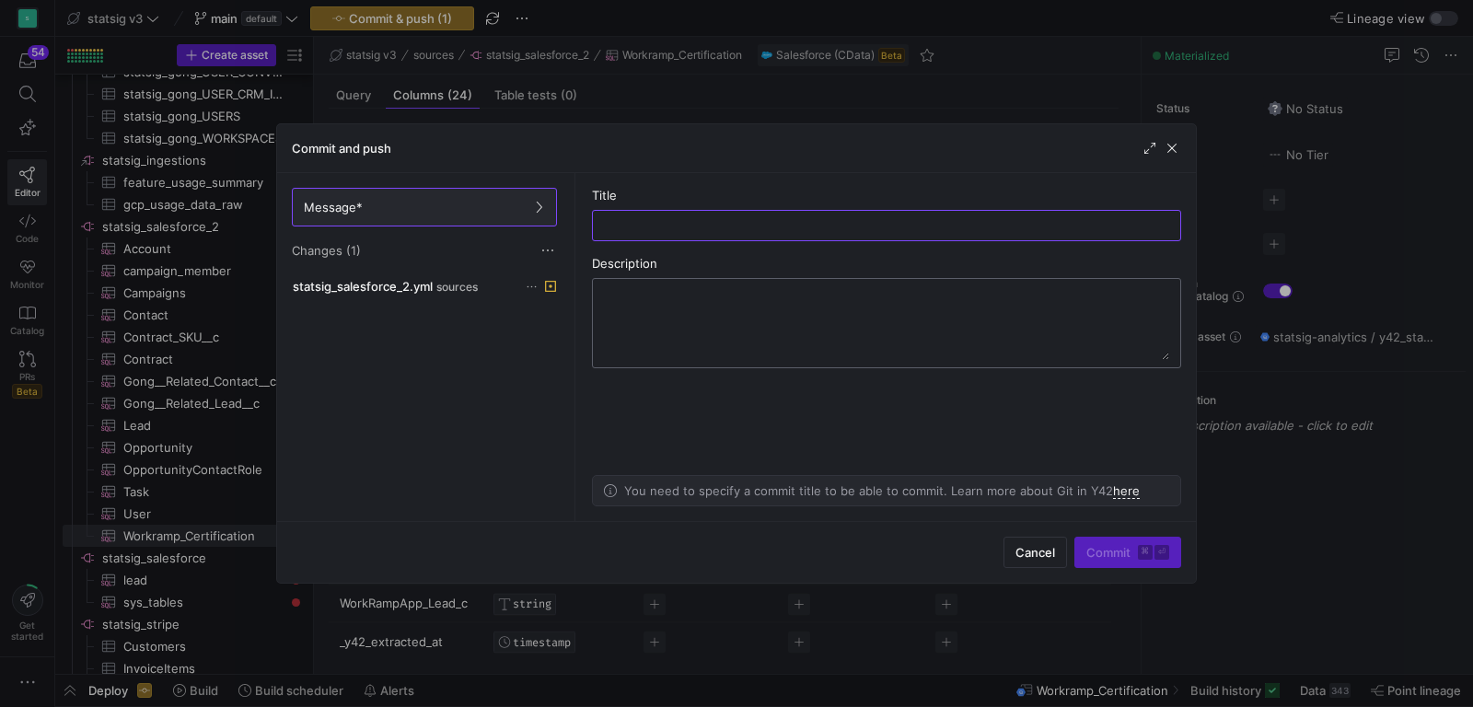
type input "o"
type input "workramp fields"
click at [1156, 552] on kbd "⏎" at bounding box center [1162, 552] width 15 height 15
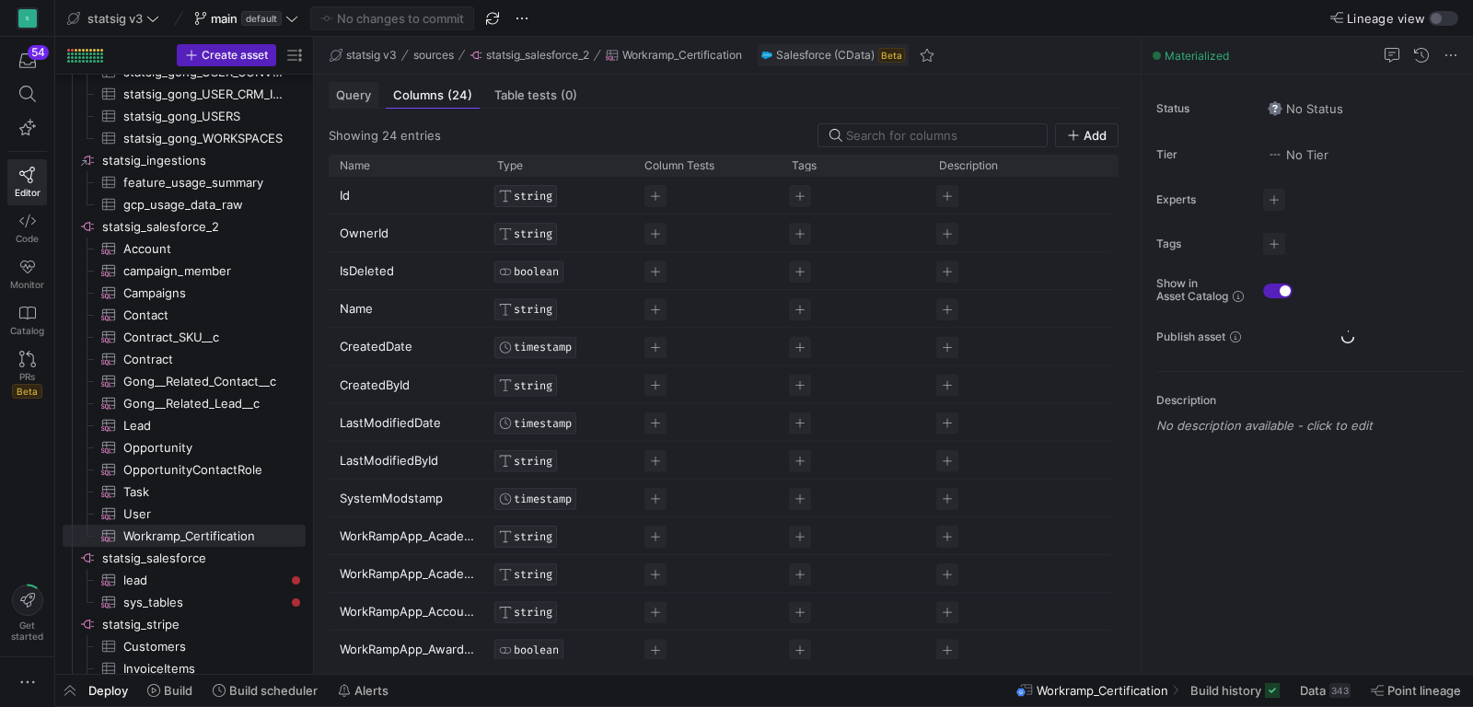
click at [355, 92] on span "Query" at bounding box center [353, 95] width 35 height 12
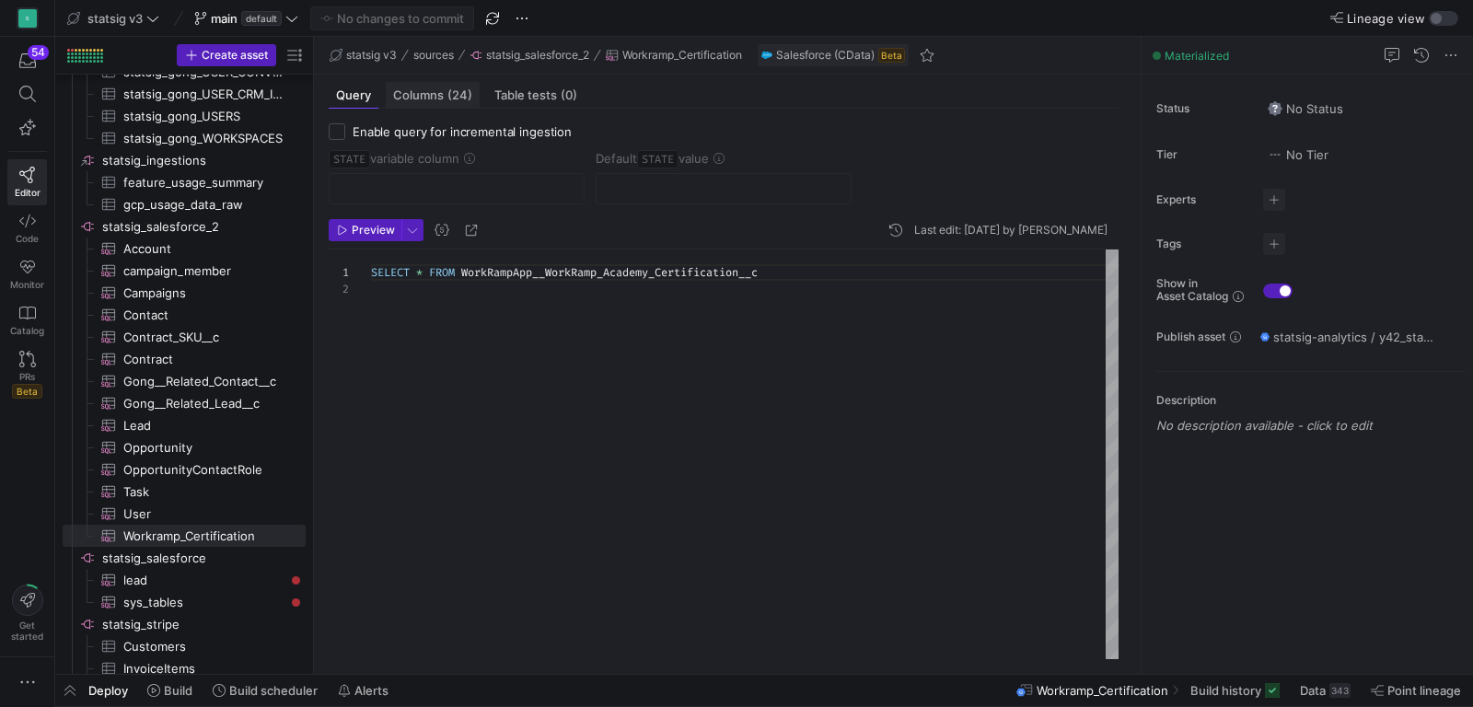
click at [419, 107] on div "Columns (24)" at bounding box center [433, 95] width 94 height 27
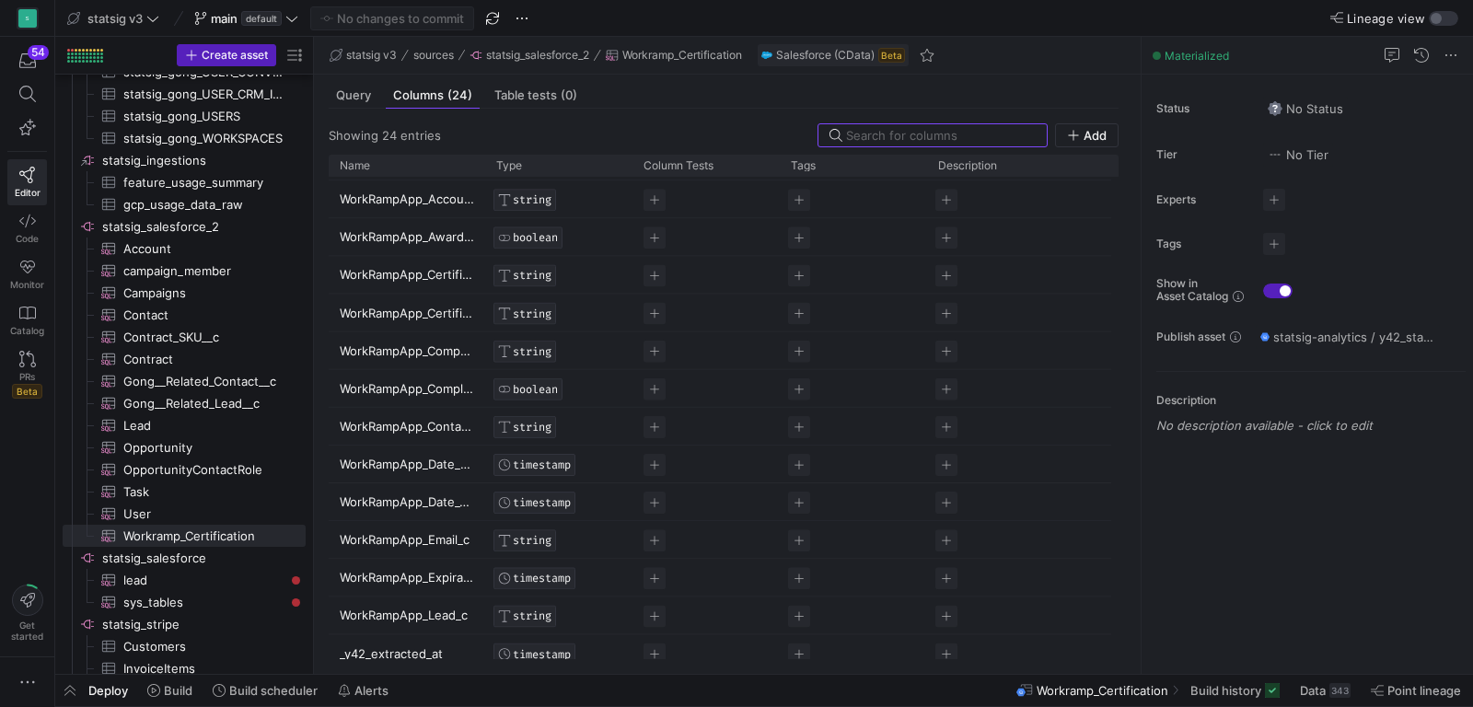
scroll to position [412, 0]
